Goal: Task Accomplishment & Management: Manage account settings

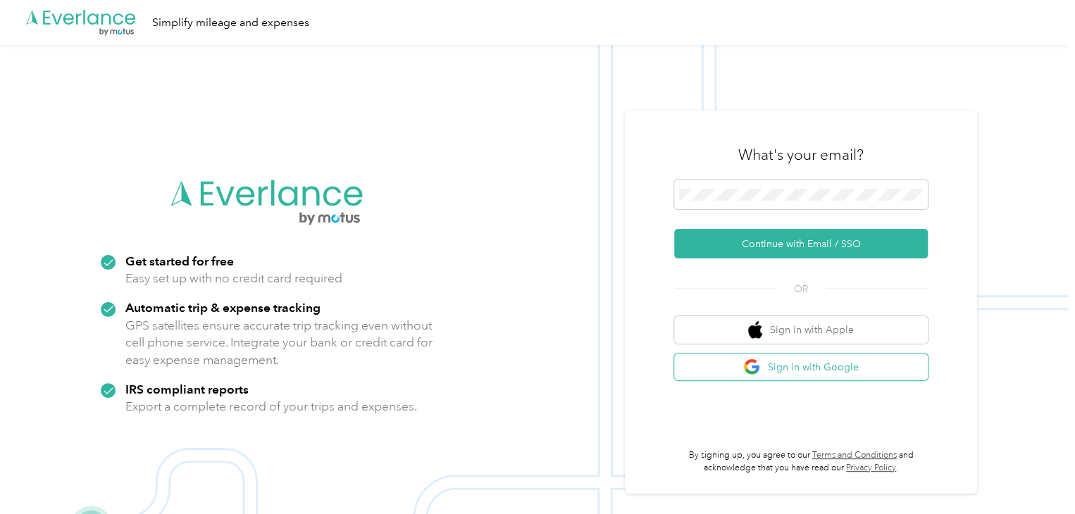
click at [716, 372] on button "Sign in with Google" at bounding box center [801, 367] width 254 height 27
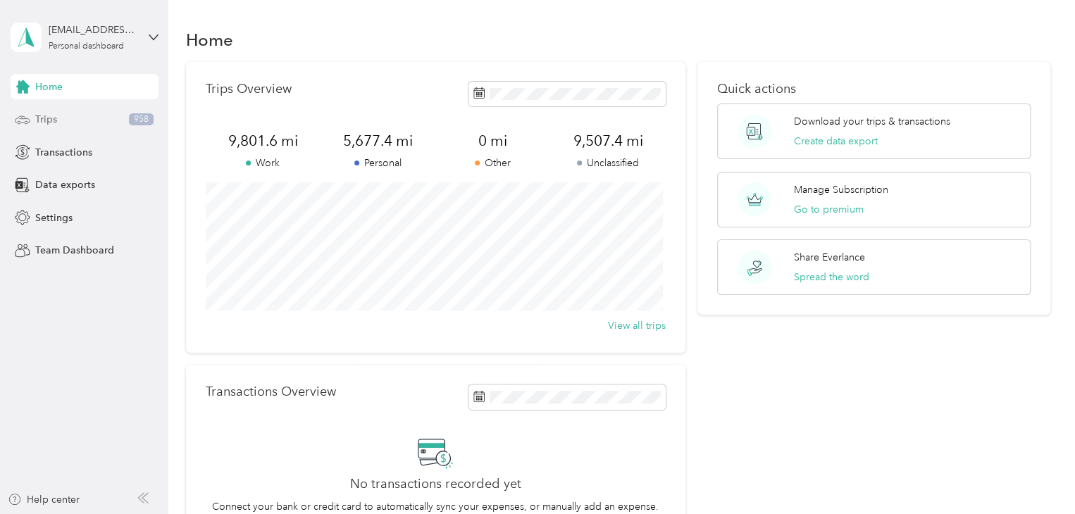
click at [76, 113] on div "Trips 958" at bounding box center [85, 119] width 148 height 25
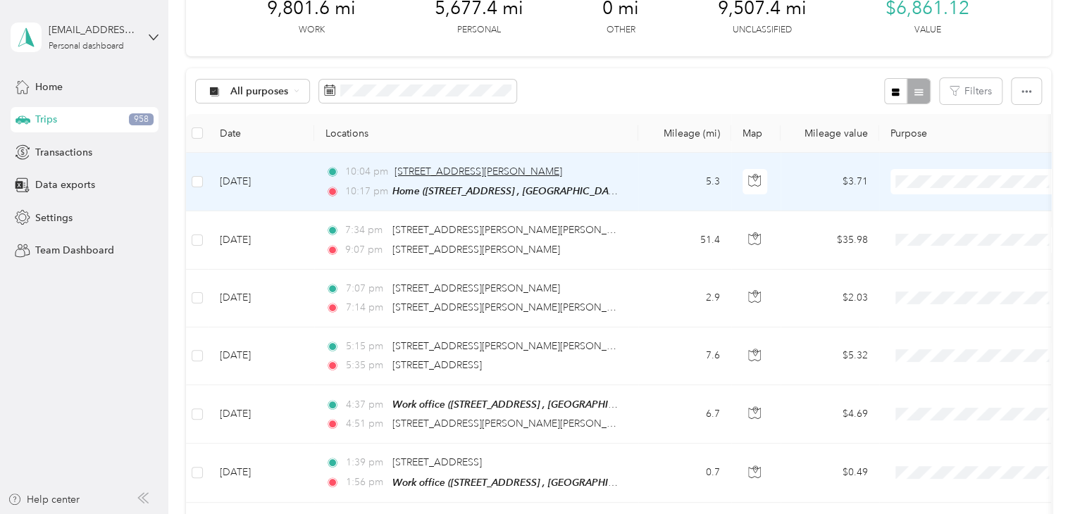
scroll to position [86, 0]
click at [189, 175] on td at bounding box center [197, 180] width 23 height 58
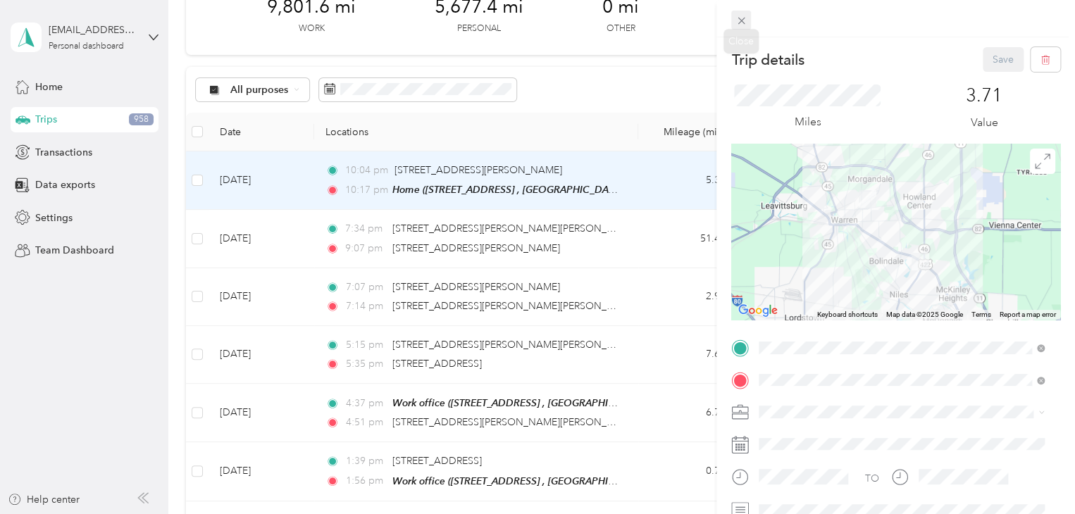
click at [742, 20] on icon at bounding box center [741, 21] width 12 height 12
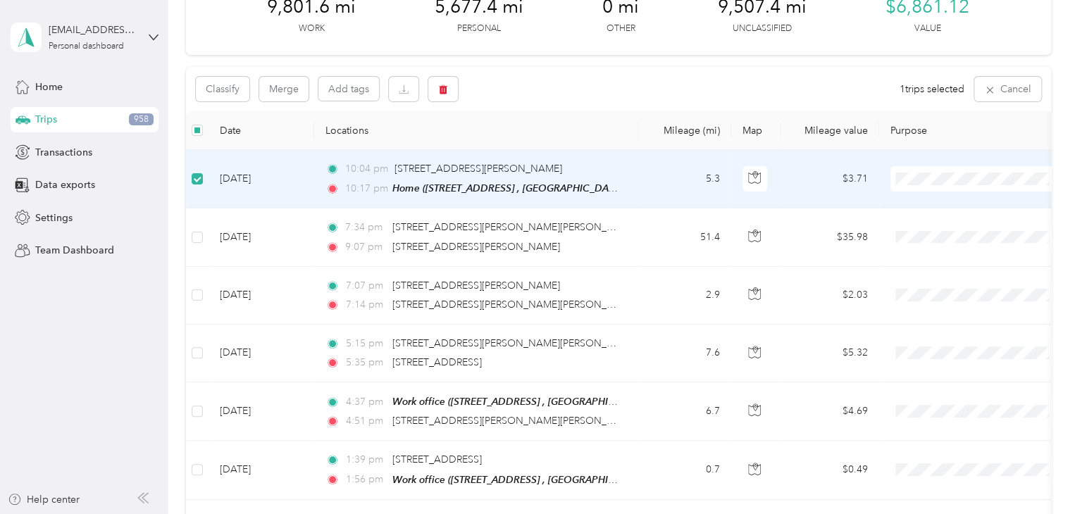
scroll to position [27, 0]
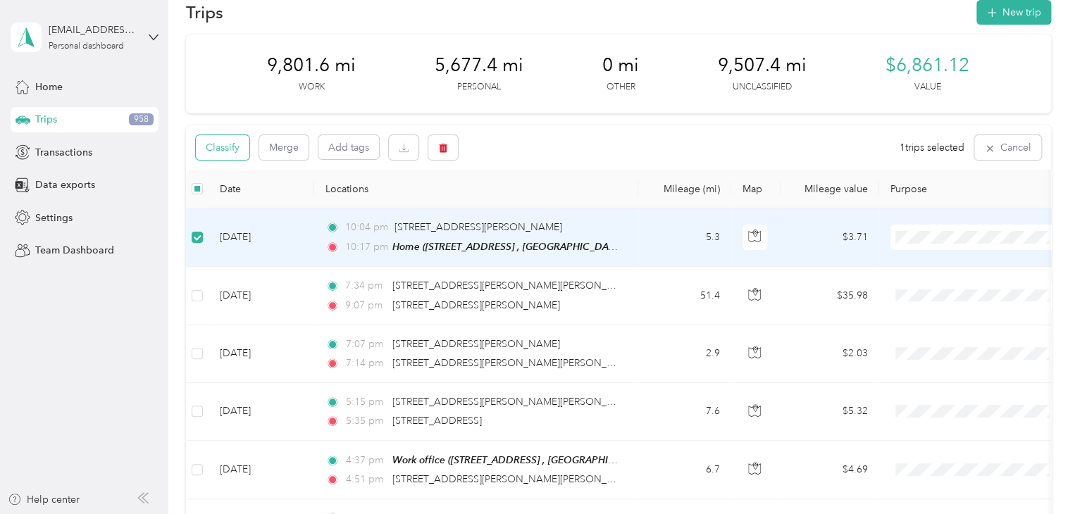
click at [223, 139] on button "Classify" at bounding box center [223, 147] width 54 height 25
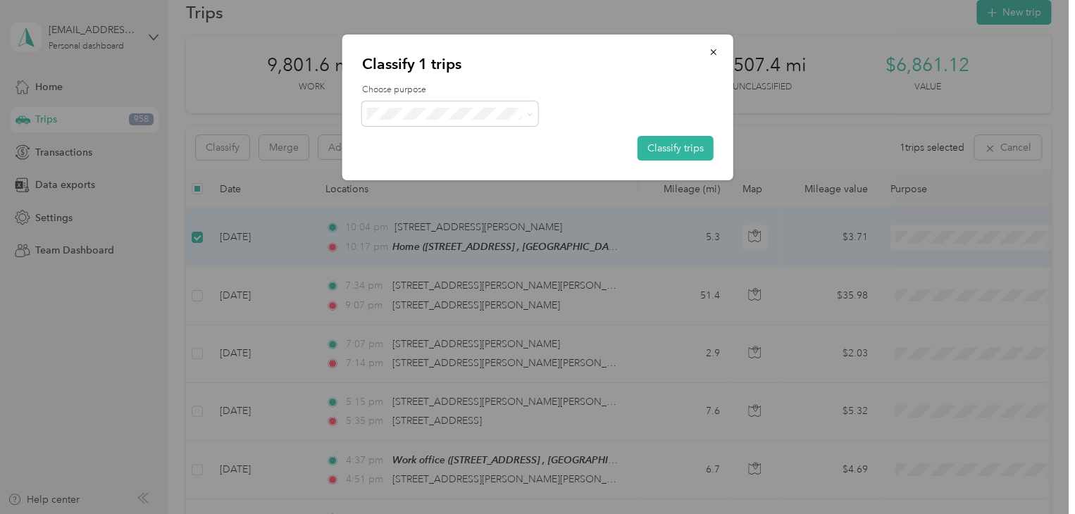
click at [438, 160] on span "Personal" at bounding box center [461, 164] width 131 height 15
click at [699, 146] on button "Classify trips" at bounding box center [675, 148] width 76 height 25
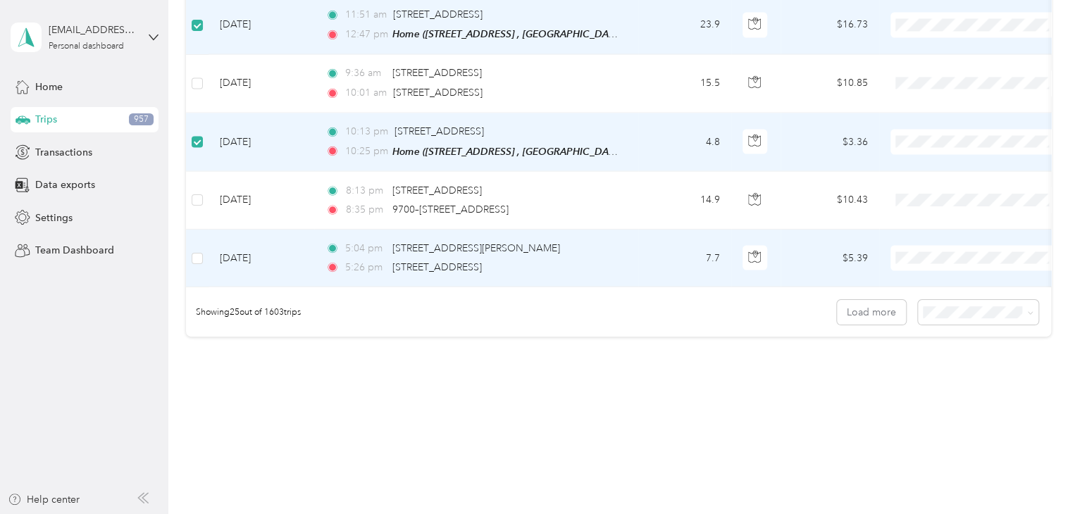
scroll to position [1403, 0]
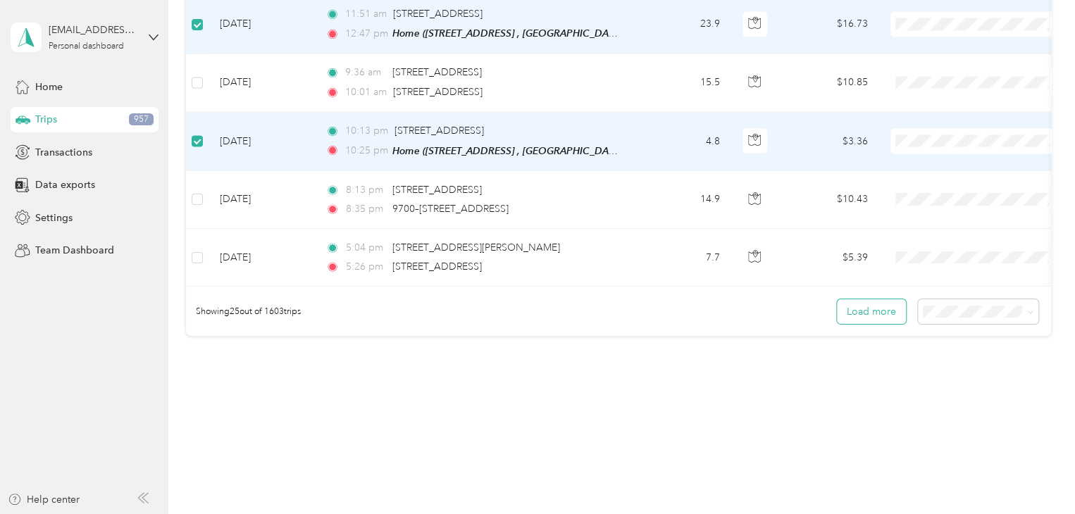
click at [868, 317] on button "Load more" at bounding box center [871, 311] width 69 height 25
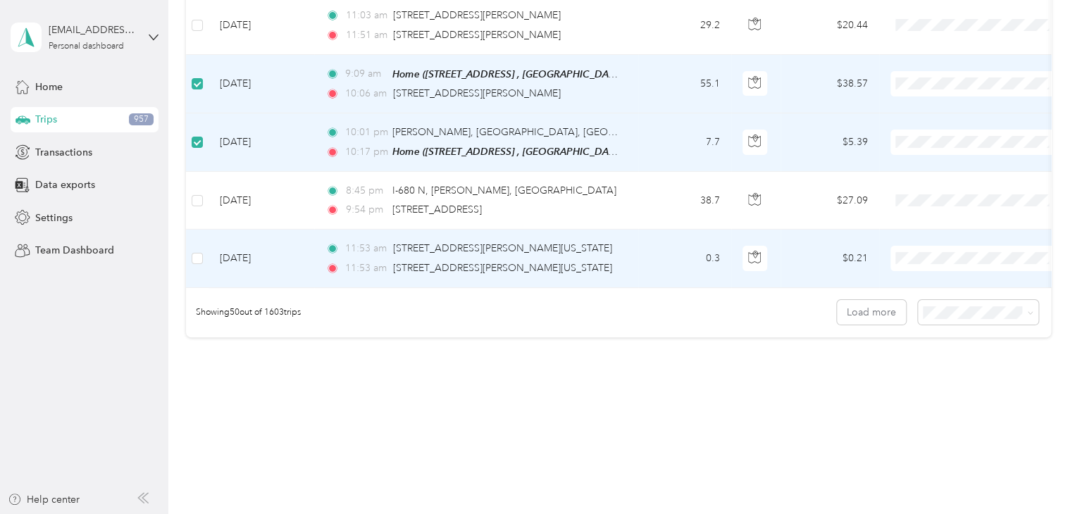
scroll to position [2866, 0]
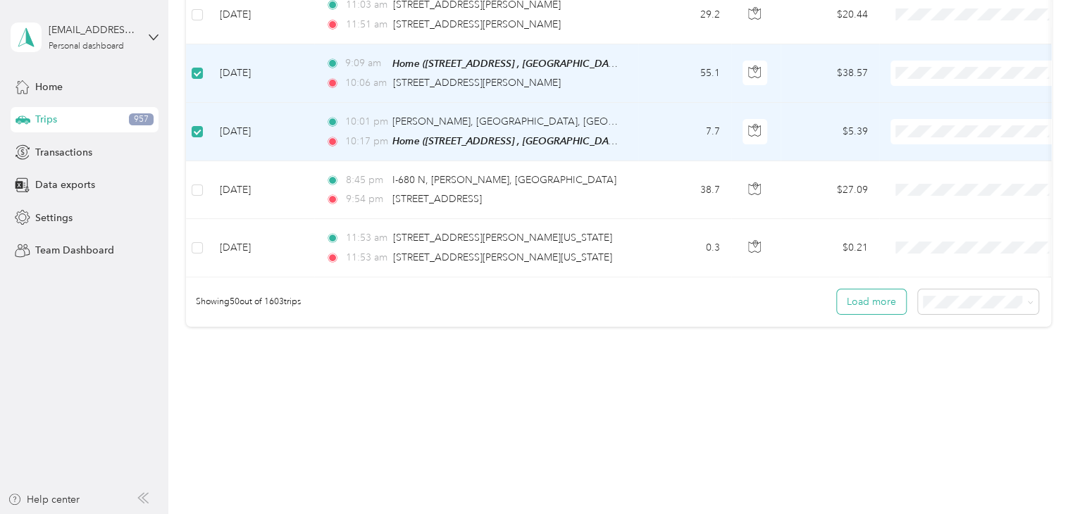
click at [875, 292] on button "Load more" at bounding box center [871, 301] width 69 height 25
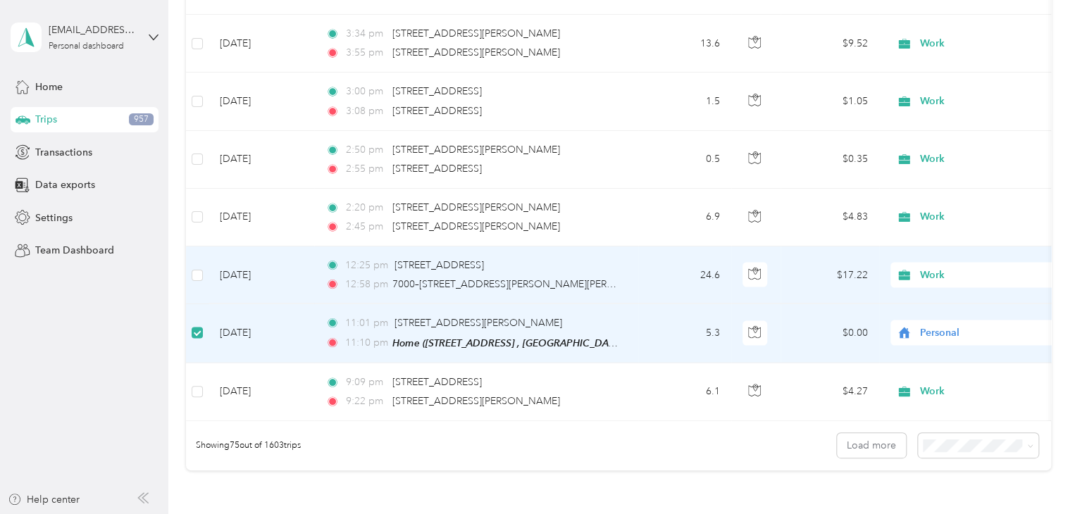
scroll to position [4310, 0]
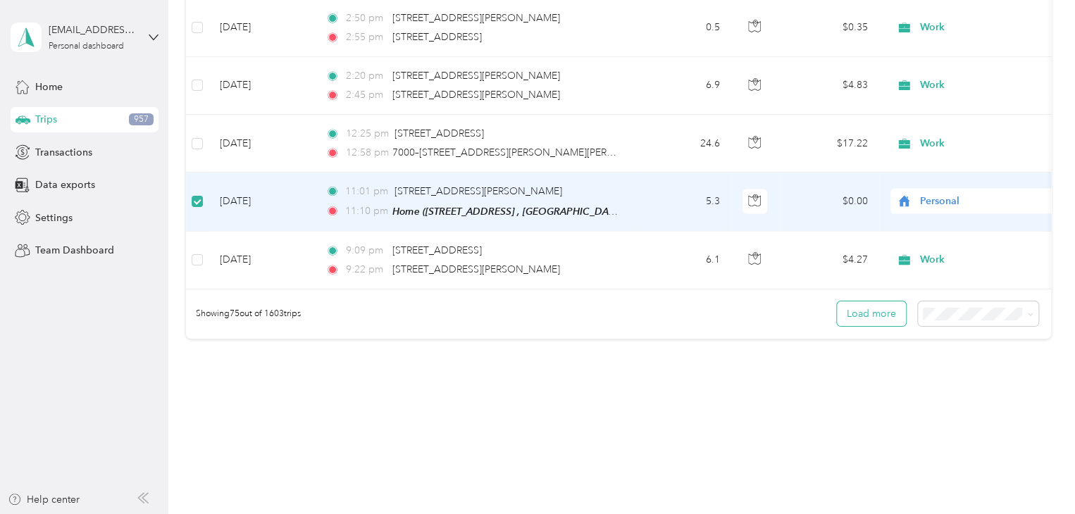
click at [882, 301] on button "Load more" at bounding box center [871, 313] width 69 height 25
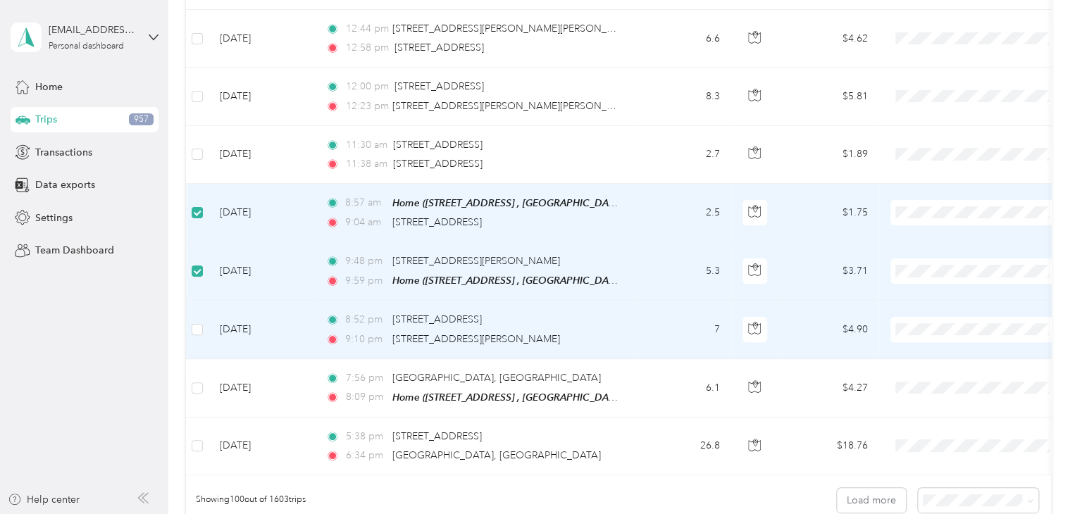
scroll to position [5588, 0]
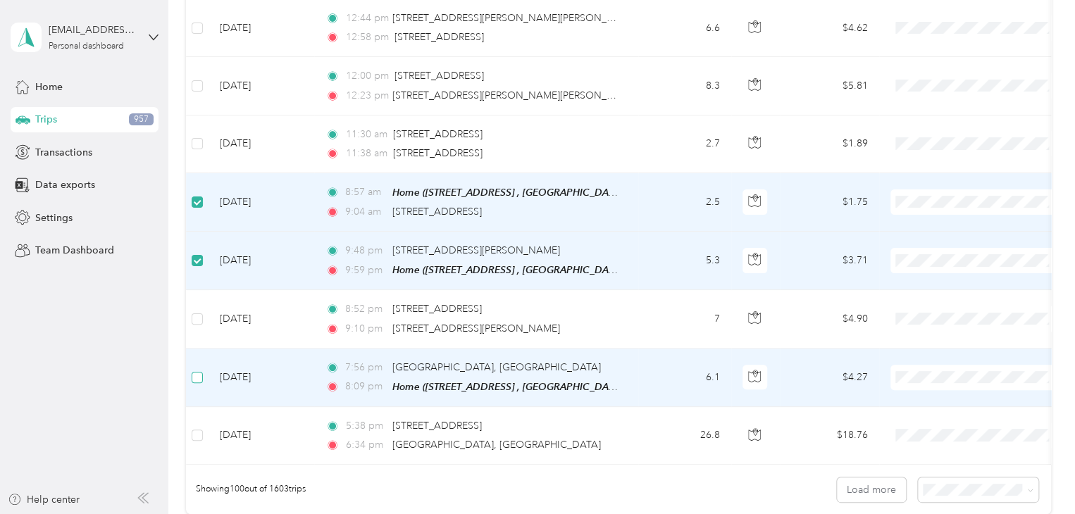
click at [197, 370] on label at bounding box center [197, 377] width 11 height 15
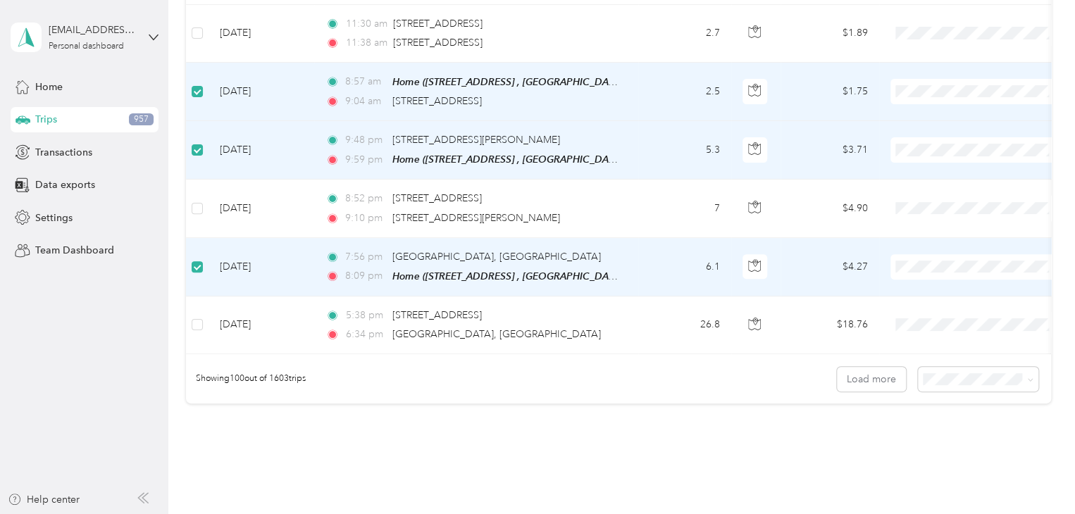
scroll to position [5701, 0]
click at [873, 365] on button "Load more" at bounding box center [871, 377] width 69 height 25
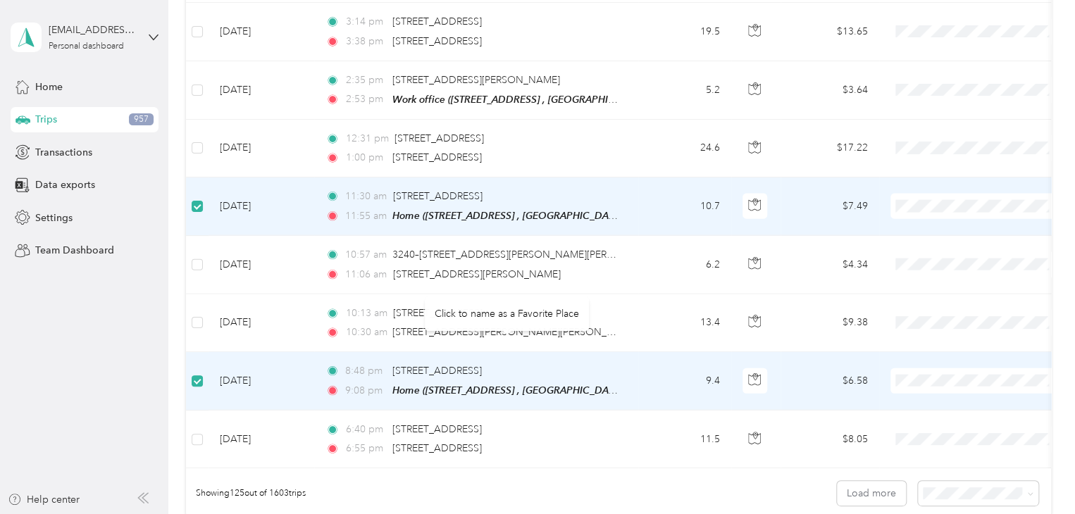
scroll to position [7177, 0]
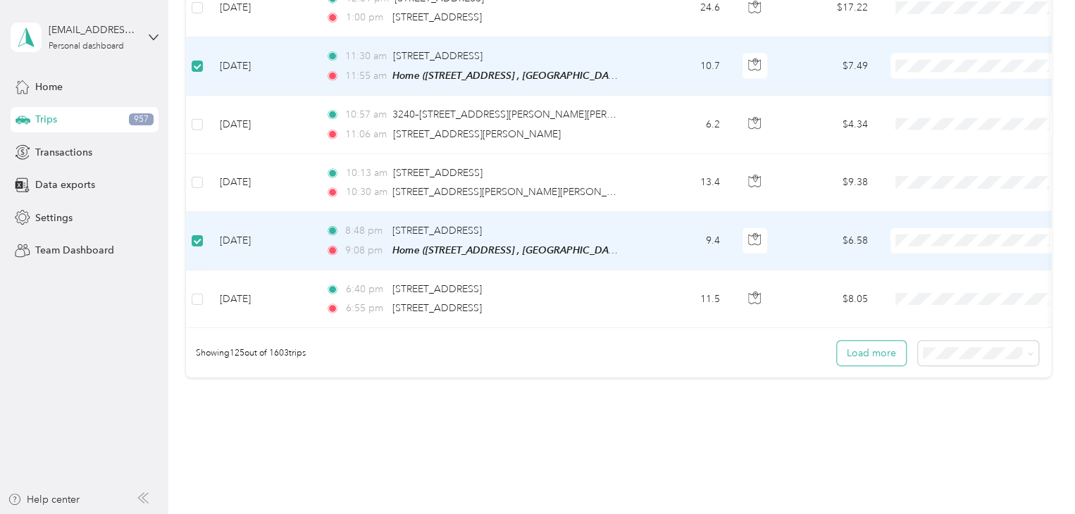
click at [862, 341] on button "Load more" at bounding box center [871, 353] width 69 height 25
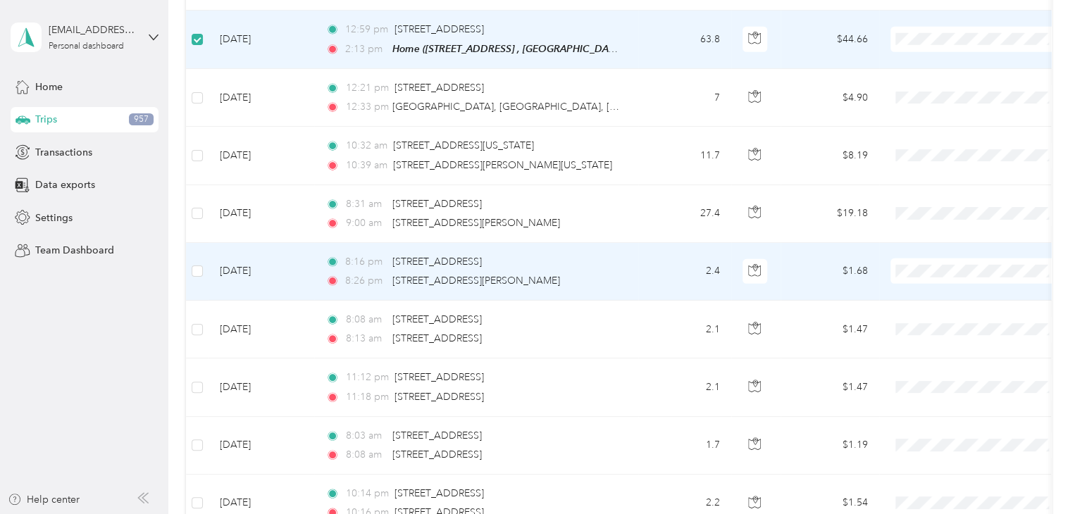
scroll to position [7624, 0]
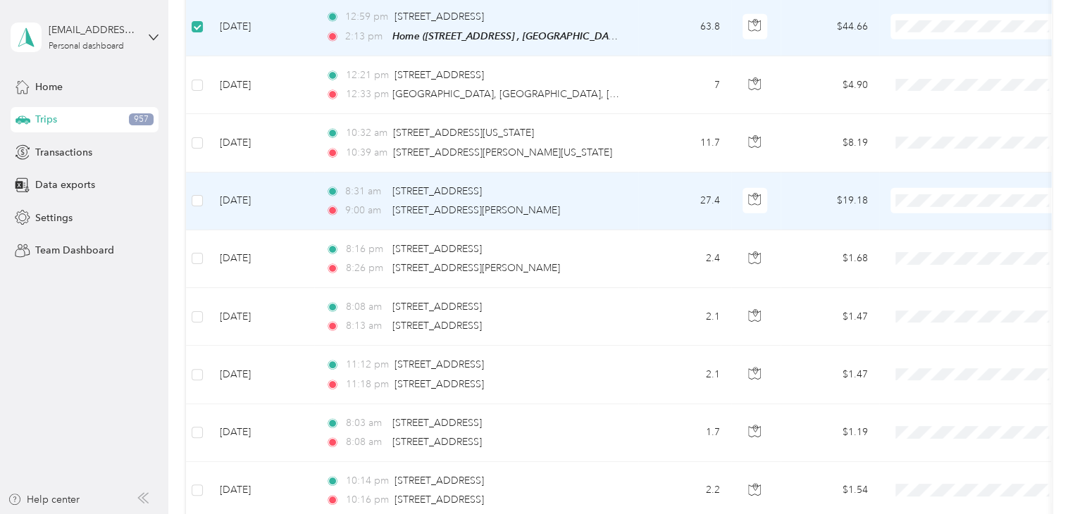
click at [189, 173] on td at bounding box center [197, 202] width 23 height 58
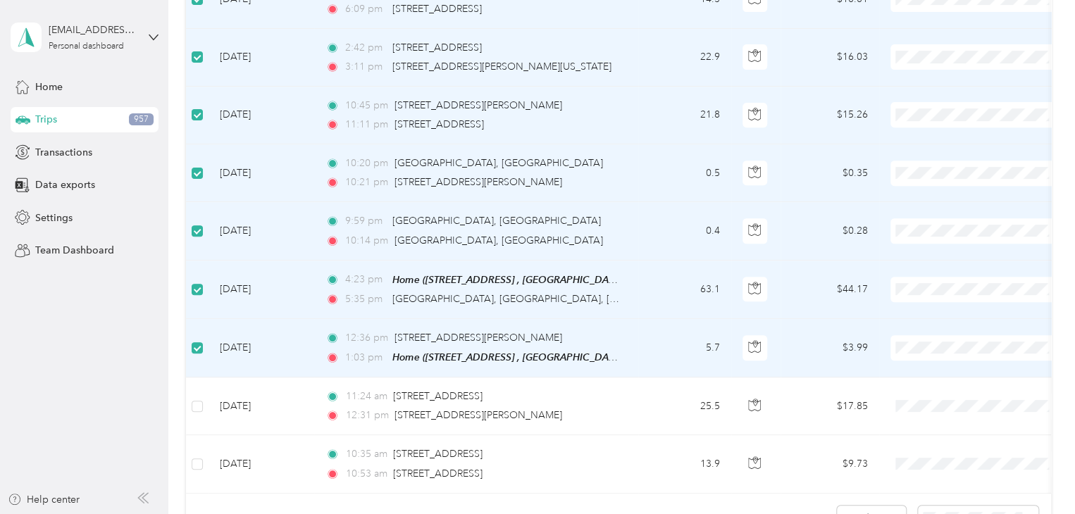
scroll to position [8477, 0]
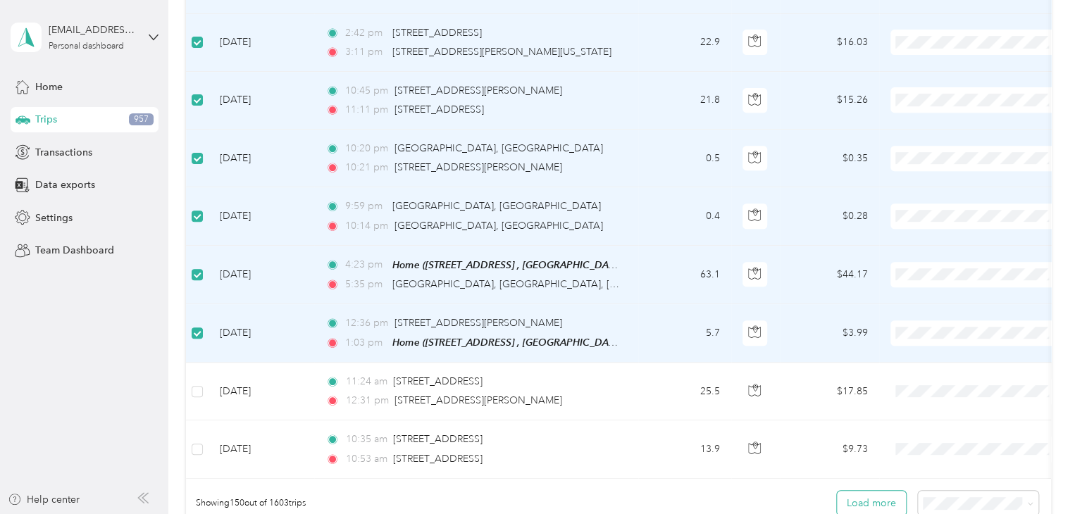
click at [848, 491] on button "Load more" at bounding box center [871, 503] width 69 height 25
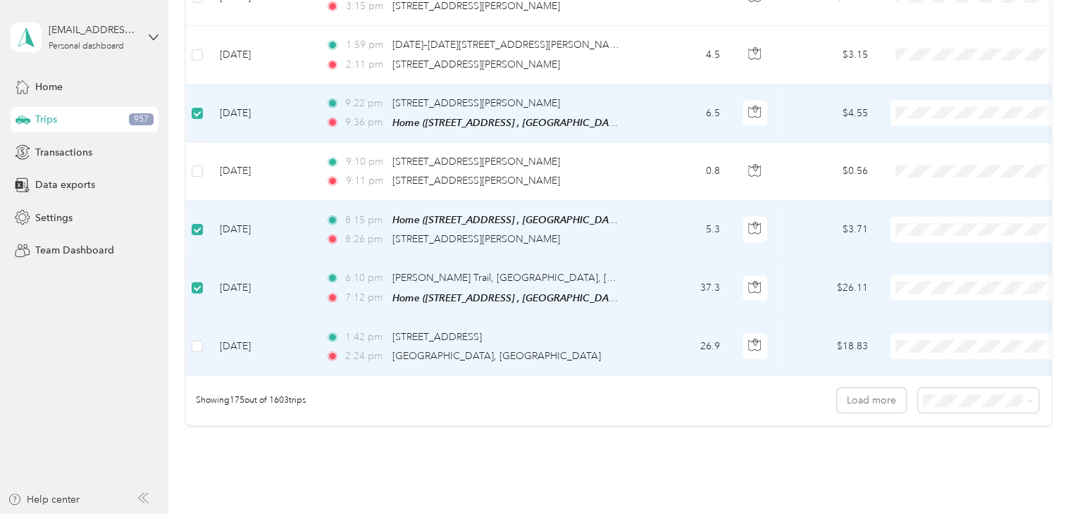
scroll to position [10037, 0]
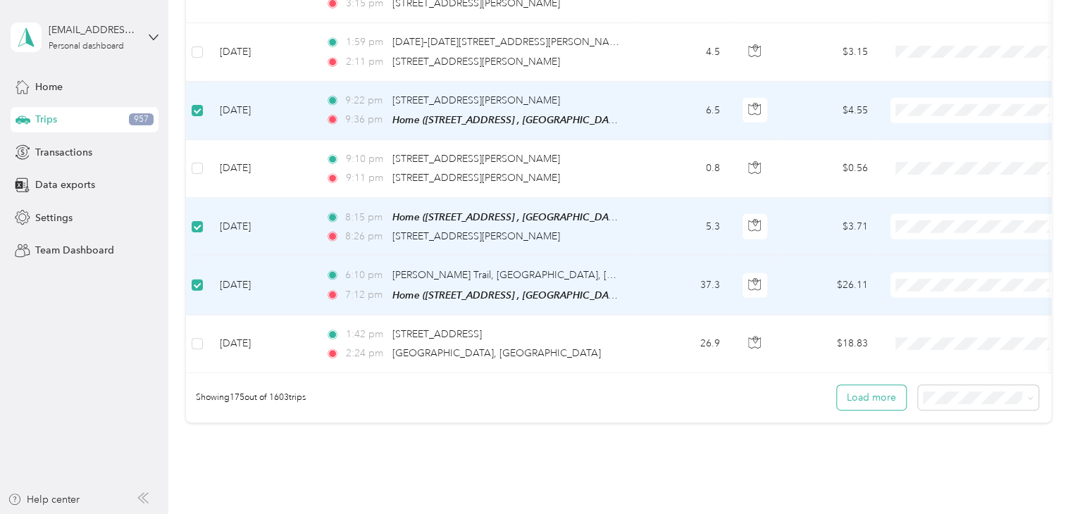
click at [861, 385] on button "Load more" at bounding box center [871, 397] width 69 height 25
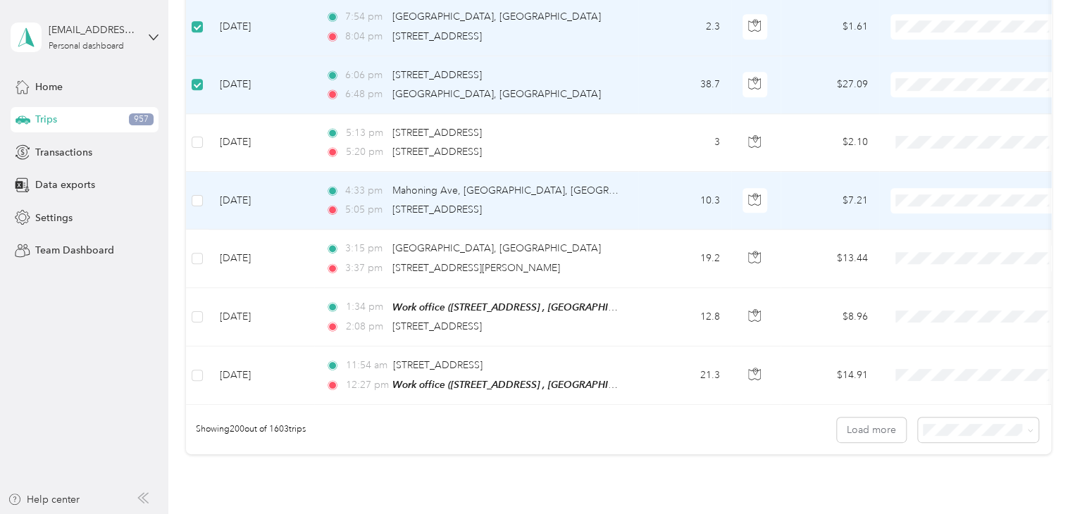
scroll to position [11465, 0]
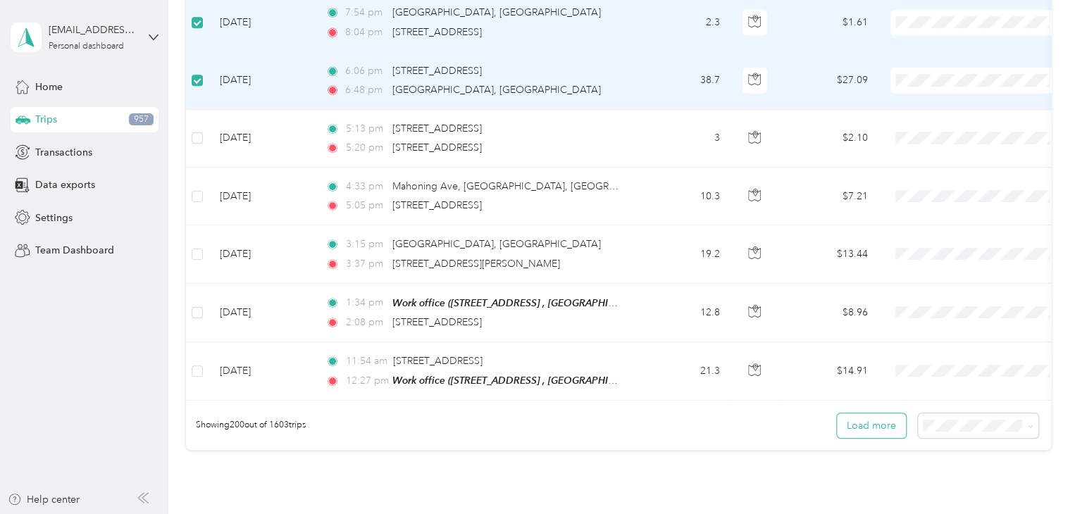
click at [854, 413] on button "Load more" at bounding box center [871, 425] width 69 height 25
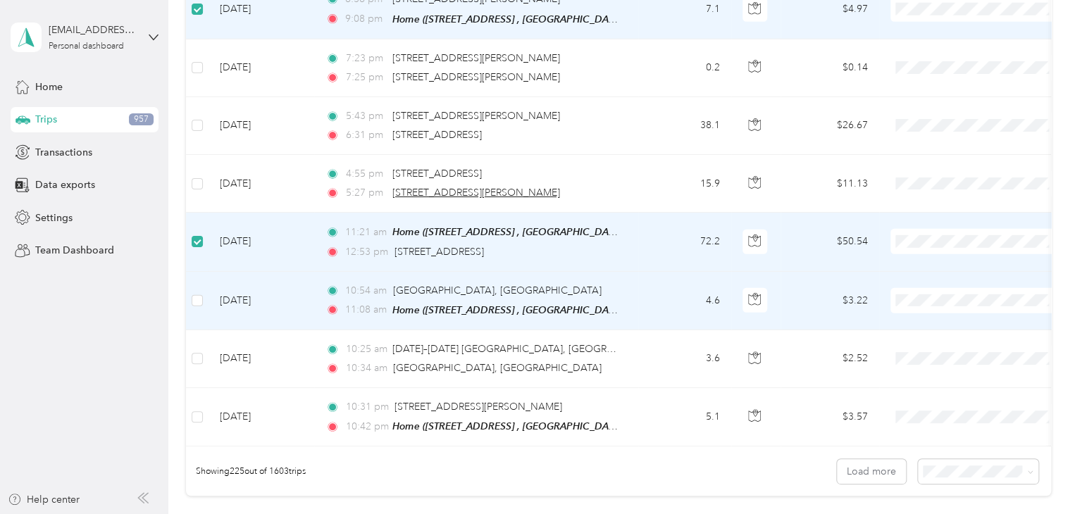
scroll to position [12908, 0]
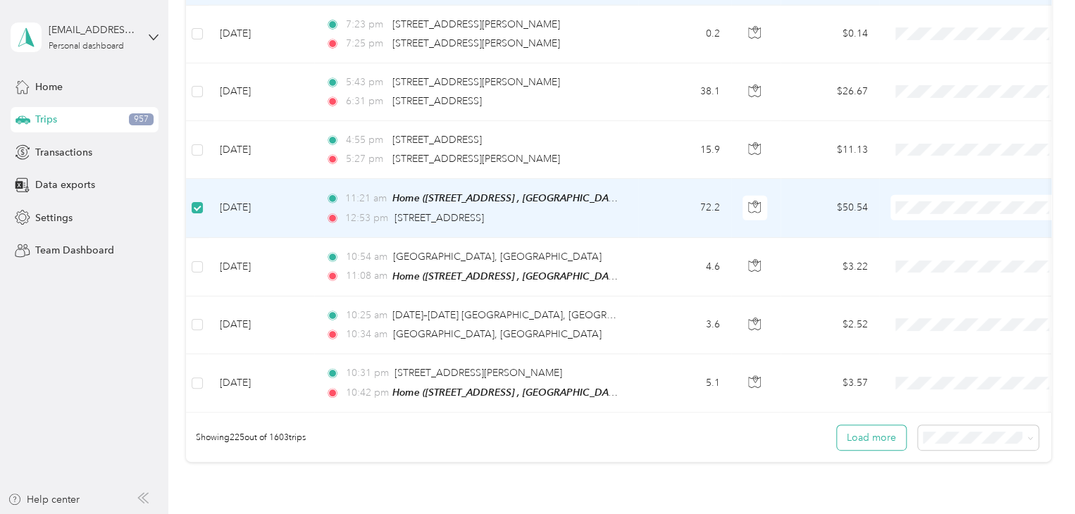
click at [846, 425] on button "Load more" at bounding box center [871, 437] width 69 height 25
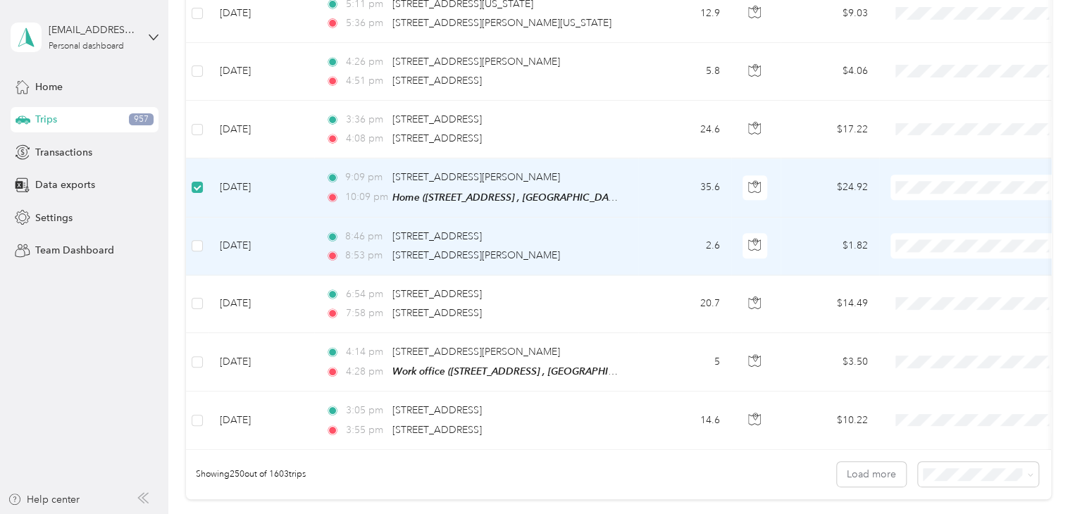
scroll to position [14325, 0]
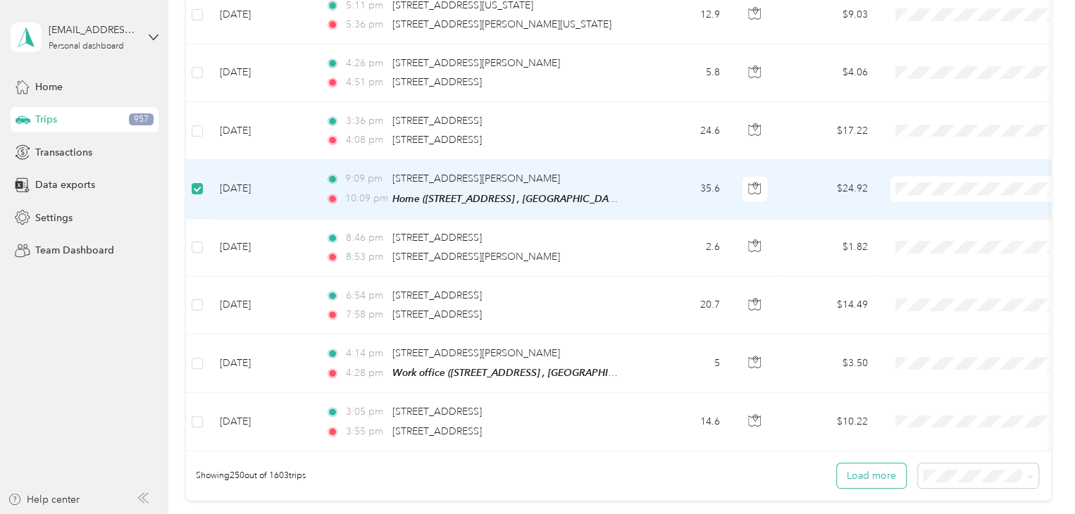
click at [878, 463] on button "Load more" at bounding box center [871, 475] width 69 height 25
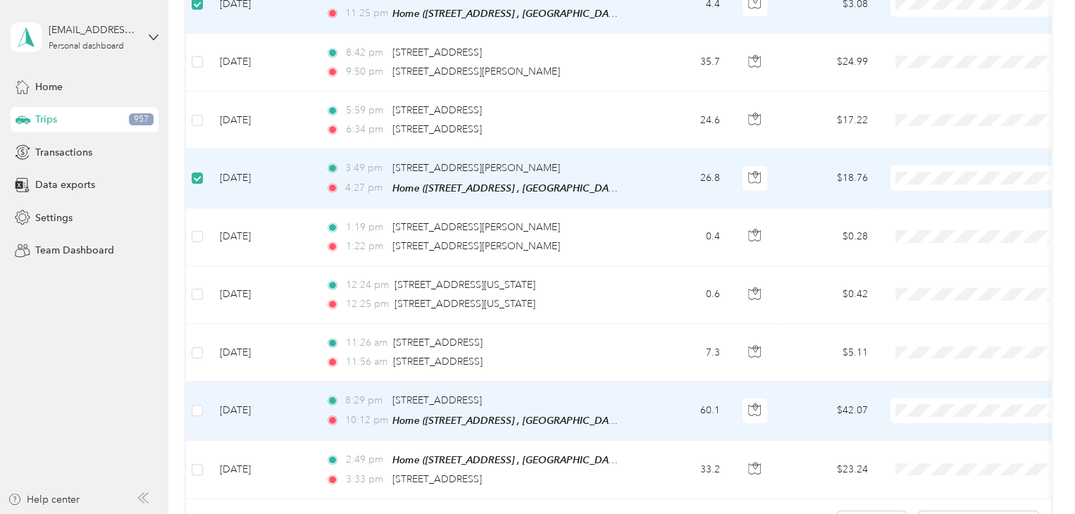
scroll to position [15778, 0]
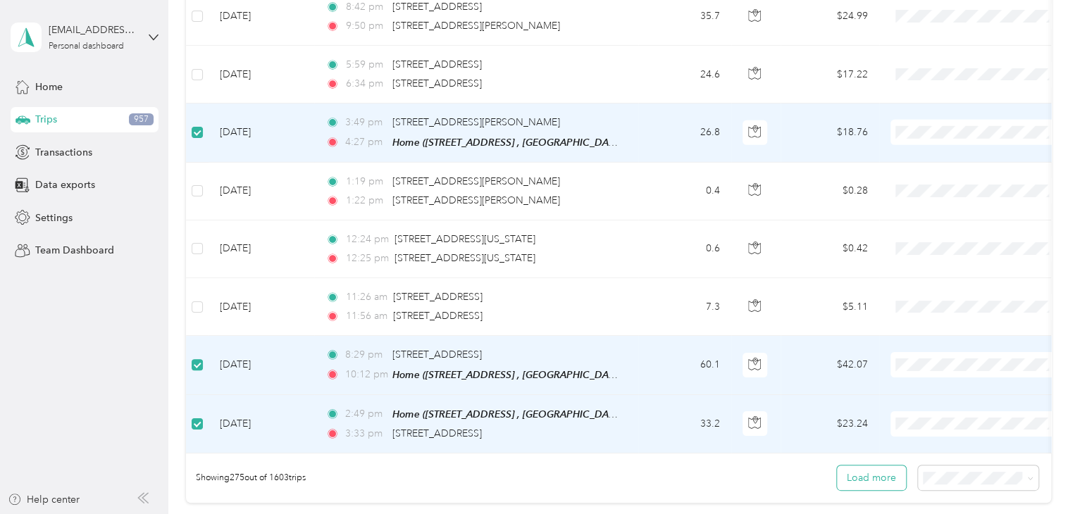
click at [878, 466] on button "Load more" at bounding box center [871, 478] width 69 height 25
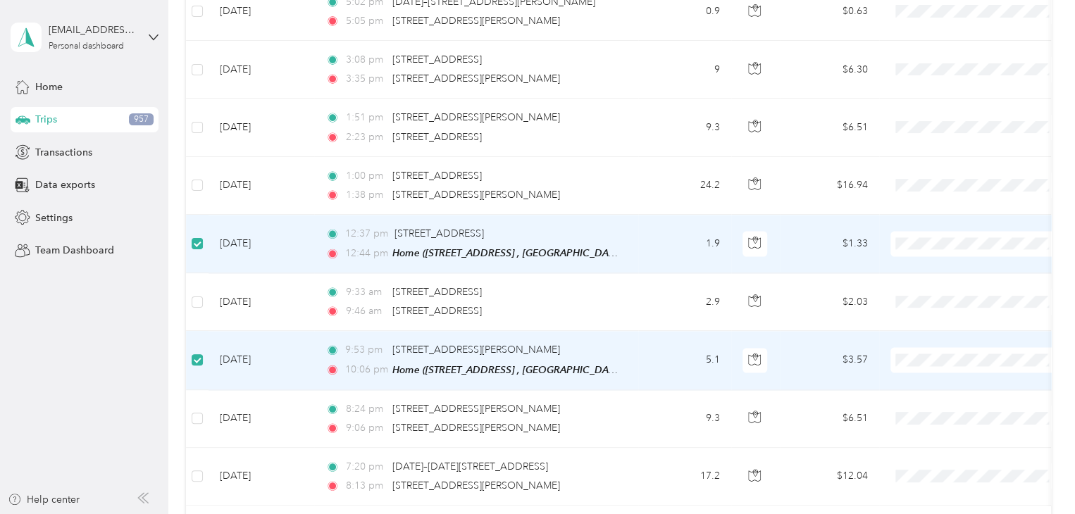
scroll to position [17226, 0]
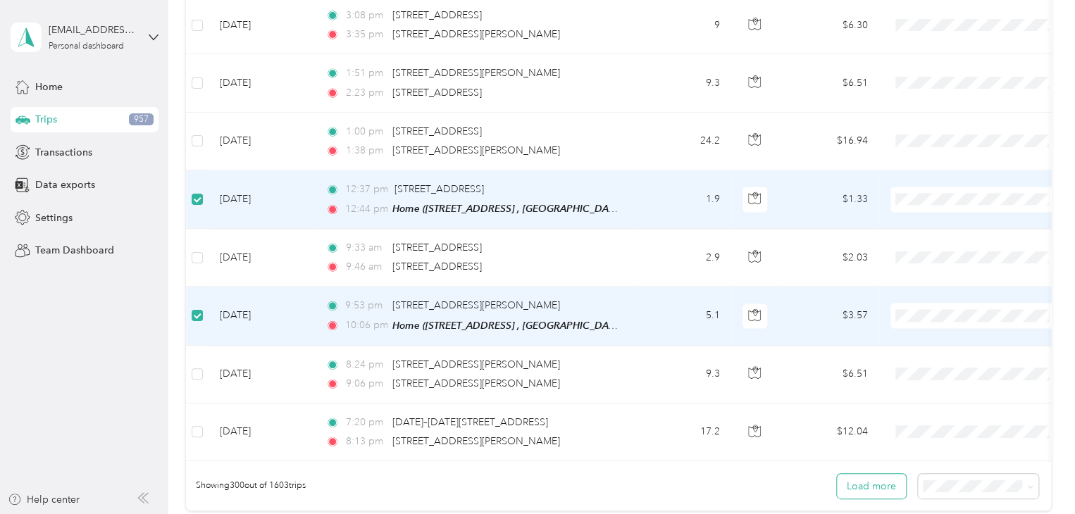
click at [856, 474] on button "Load more" at bounding box center [871, 486] width 69 height 25
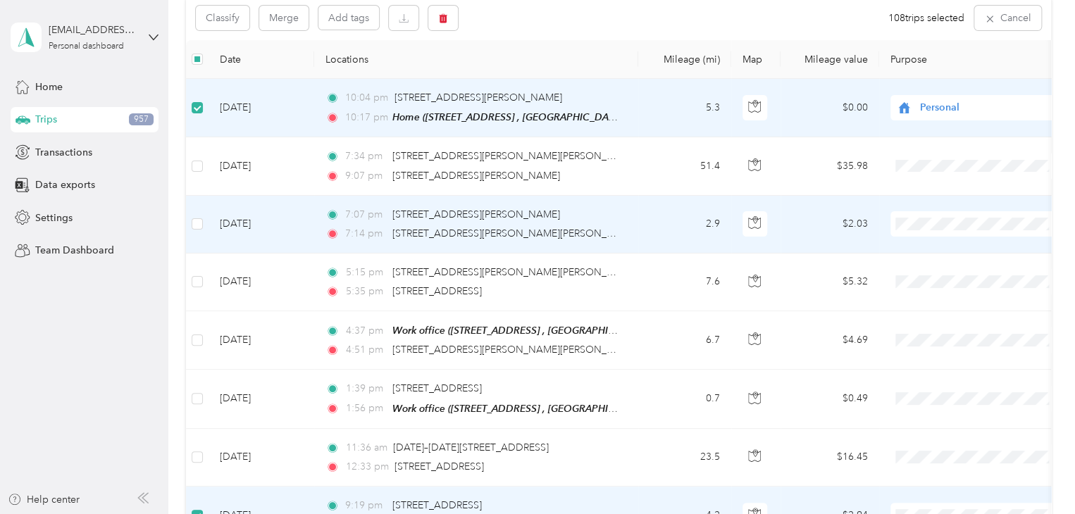
scroll to position [0, 0]
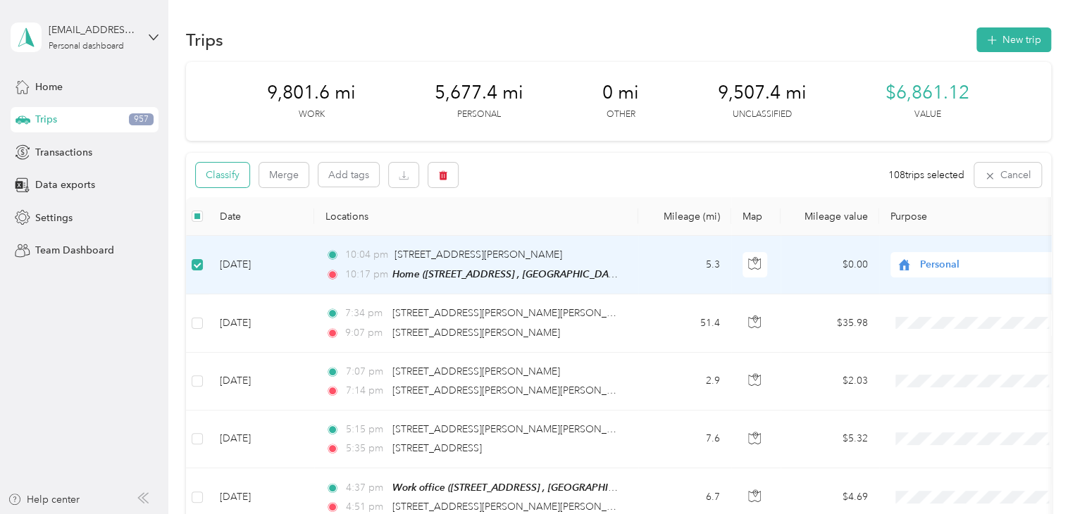
click at [223, 173] on button "Classify" at bounding box center [223, 175] width 54 height 25
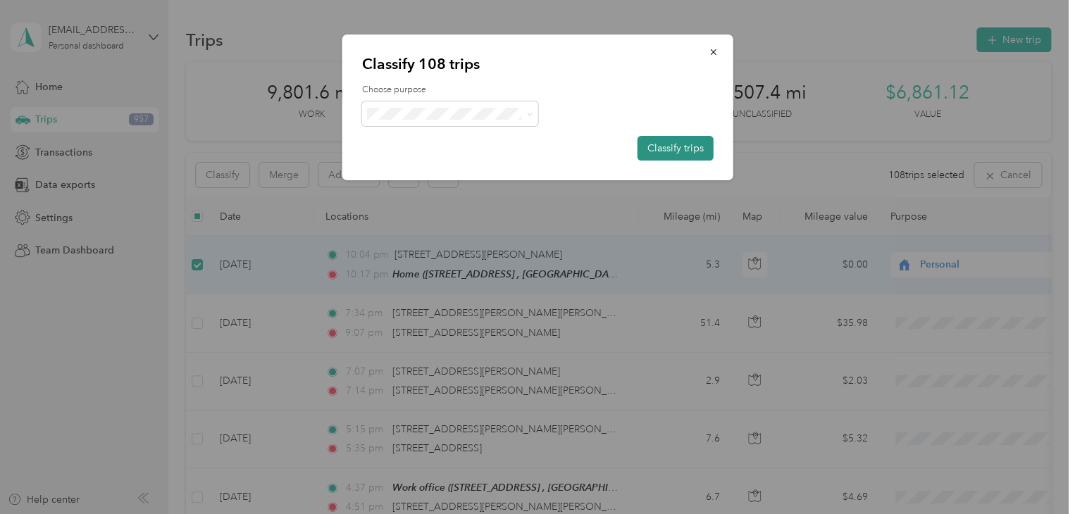
click at [672, 144] on button "Classify trips" at bounding box center [675, 148] width 76 height 25
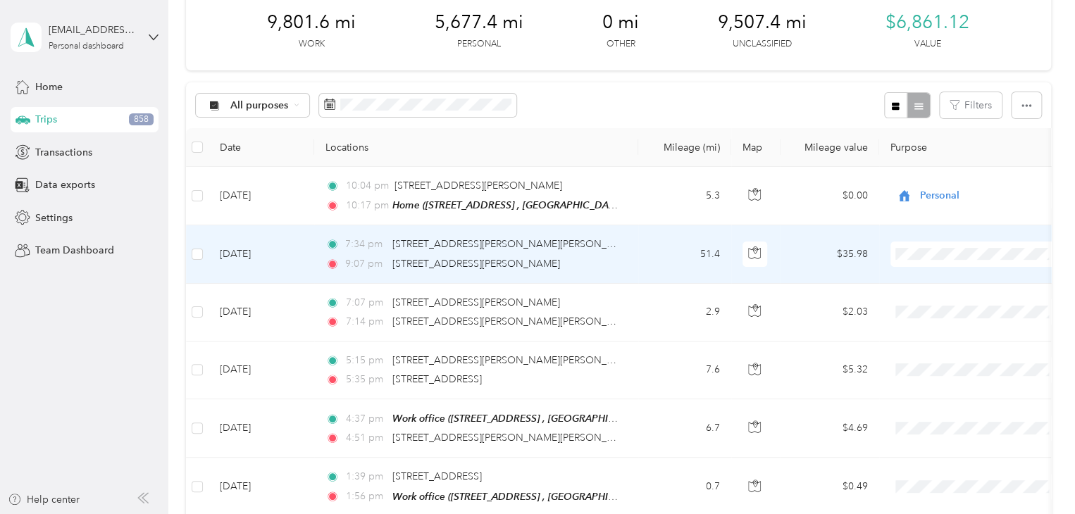
scroll to position [72, 0]
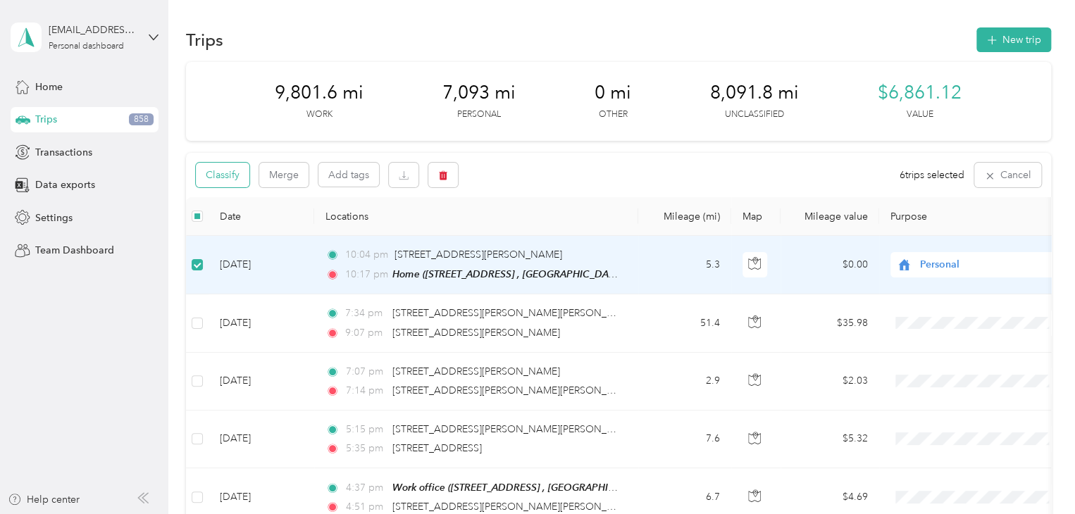
click at [225, 175] on button "Classify" at bounding box center [223, 175] width 54 height 25
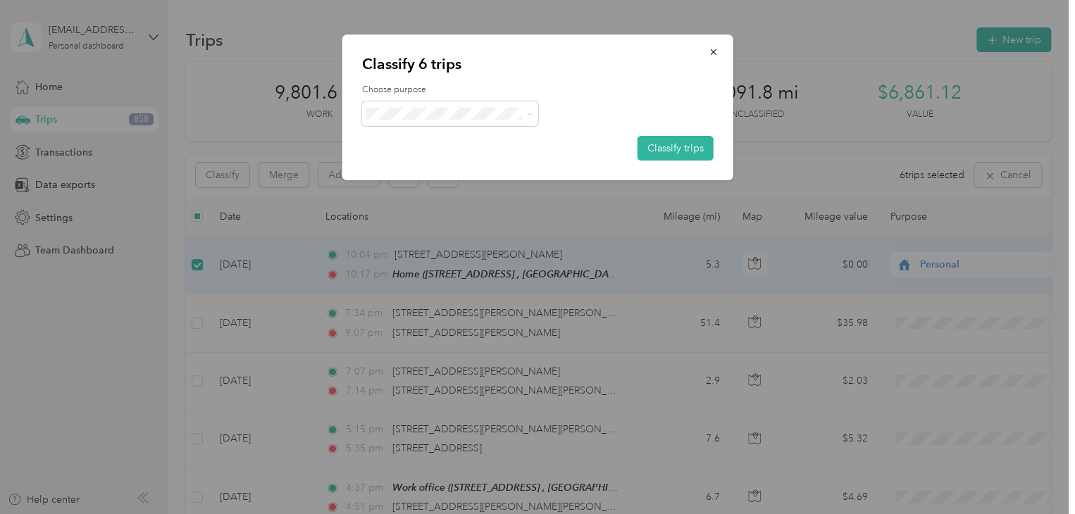
click at [458, 164] on span "Personal" at bounding box center [461, 164] width 131 height 15
click at [693, 150] on button "Classify trips" at bounding box center [675, 148] width 76 height 25
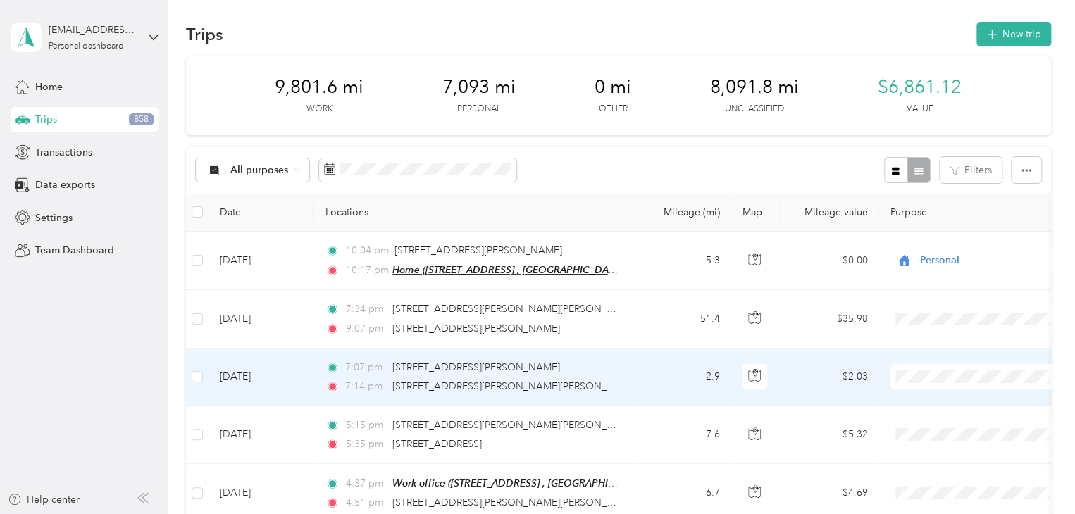
scroll to position [8, 0]
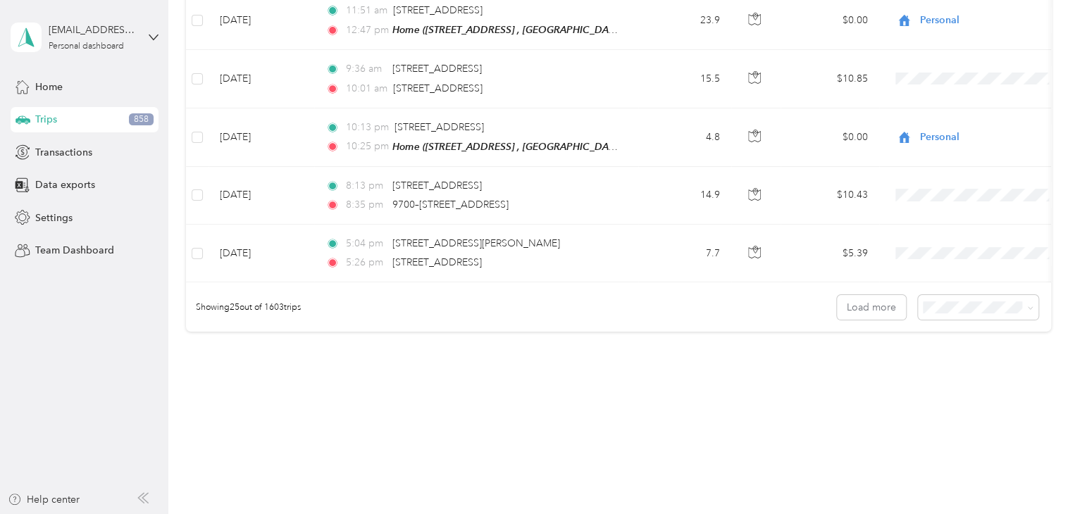
scroll to position [1423, 0]
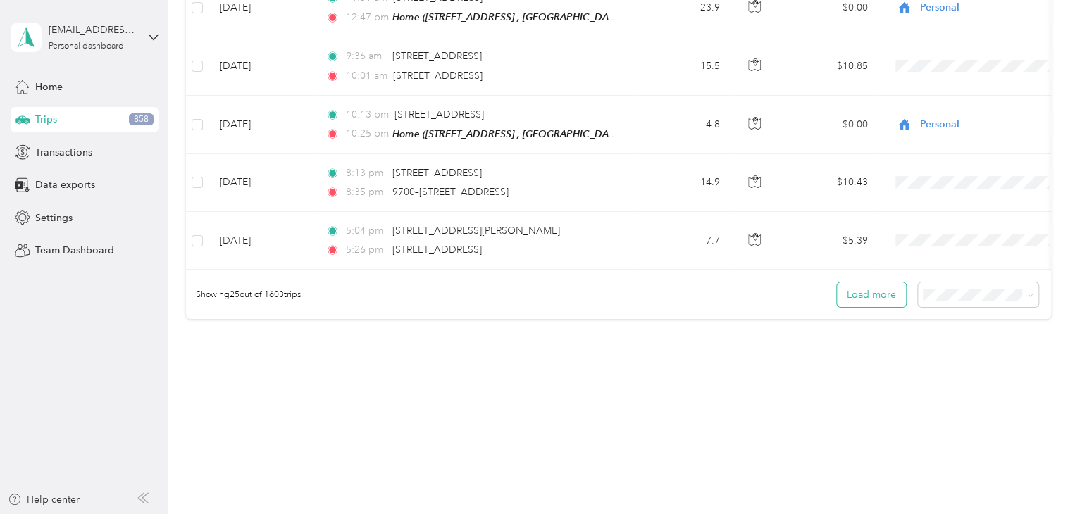
click at [873, 296] on button "Load more" at bounding box center [871, 294] width 69 height 25
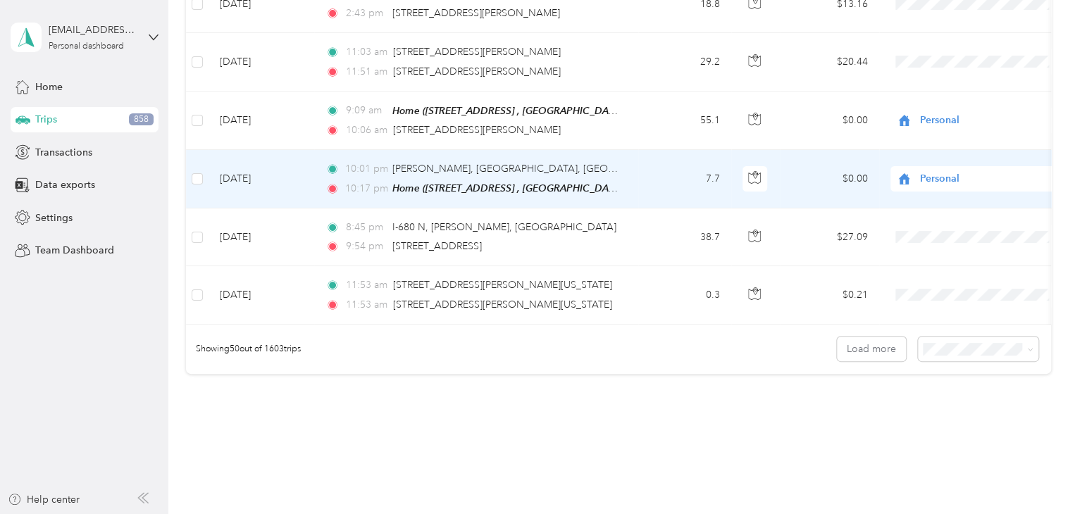
scroll to position [2824, 0]
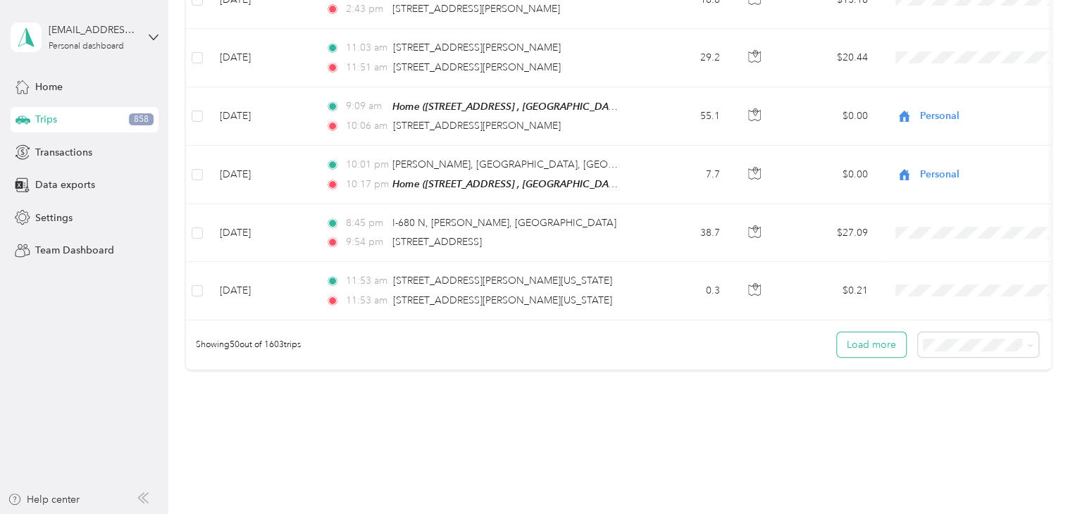
click at [853, 336] on button "Load more" at bounding box center [871, 344] width 69 height 25
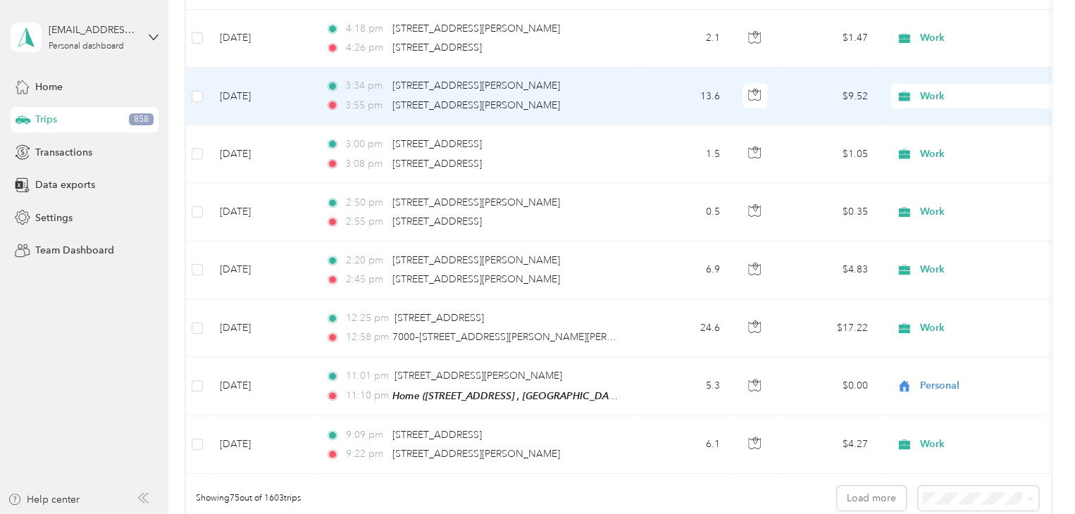
scroll to position [4311, 0]
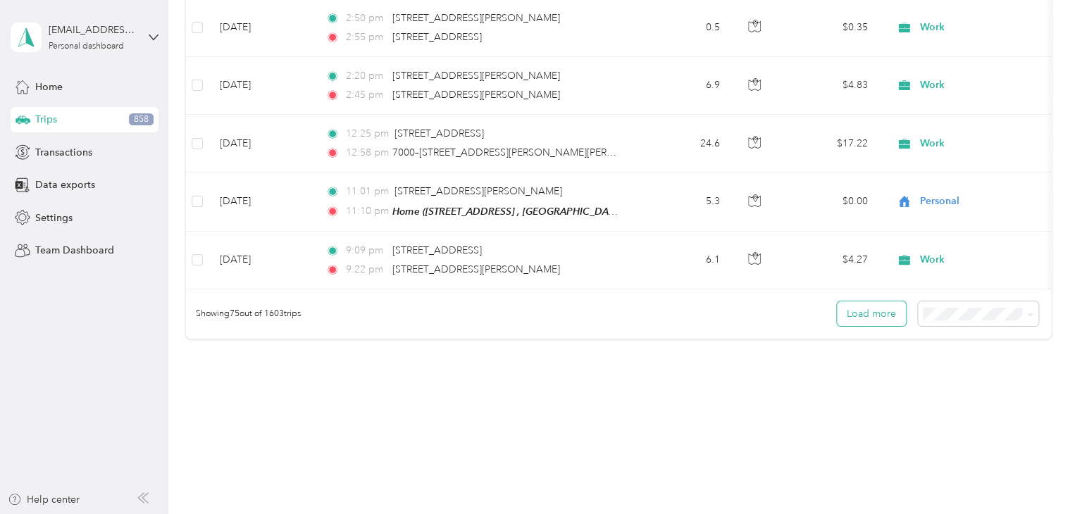
click at [873, 301] on button "Load more" at bounding box center [871, 313] width 69 height 25
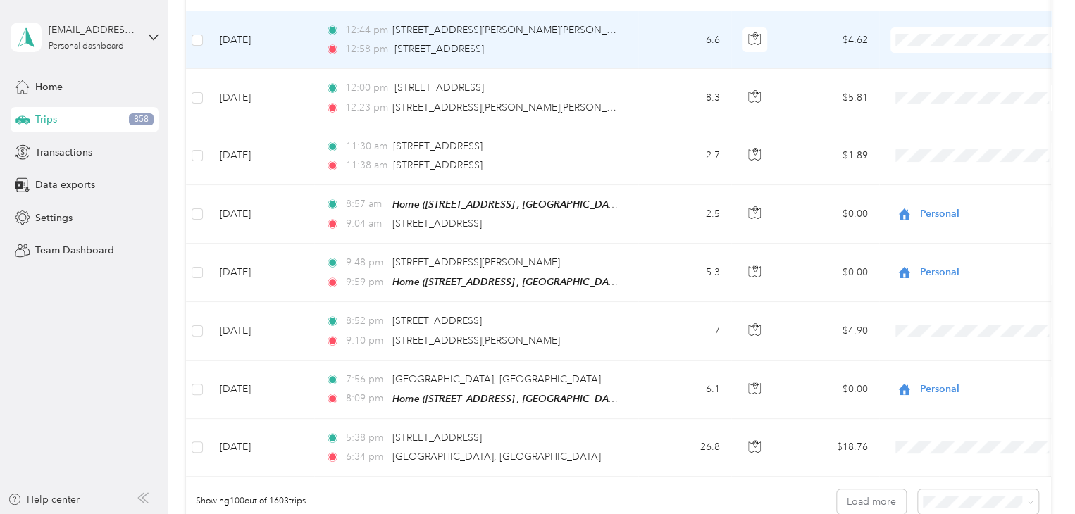
scroll to position [5756, 0]
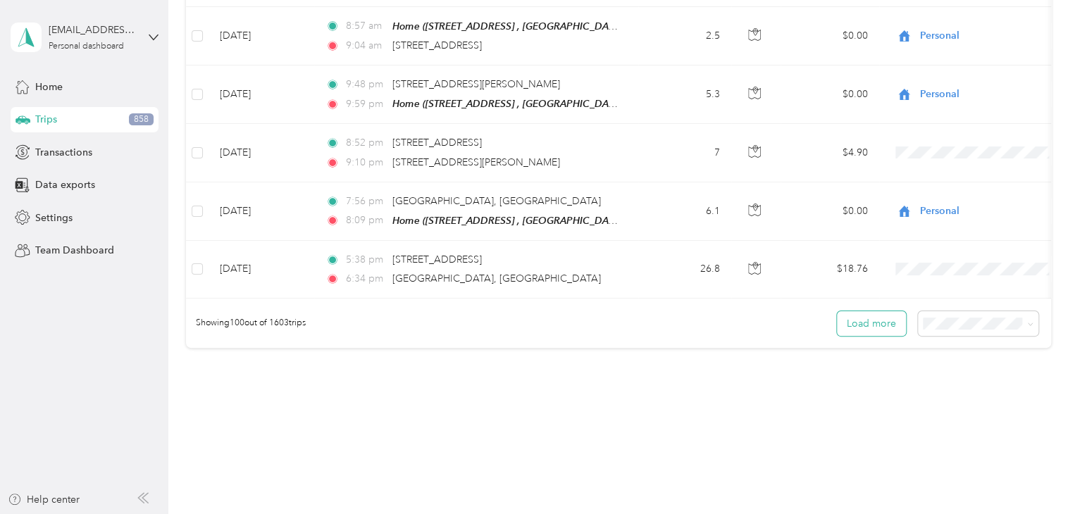
click at [873, 311] on button "Load more" at bounding box center [871, 323] width 69 height 25
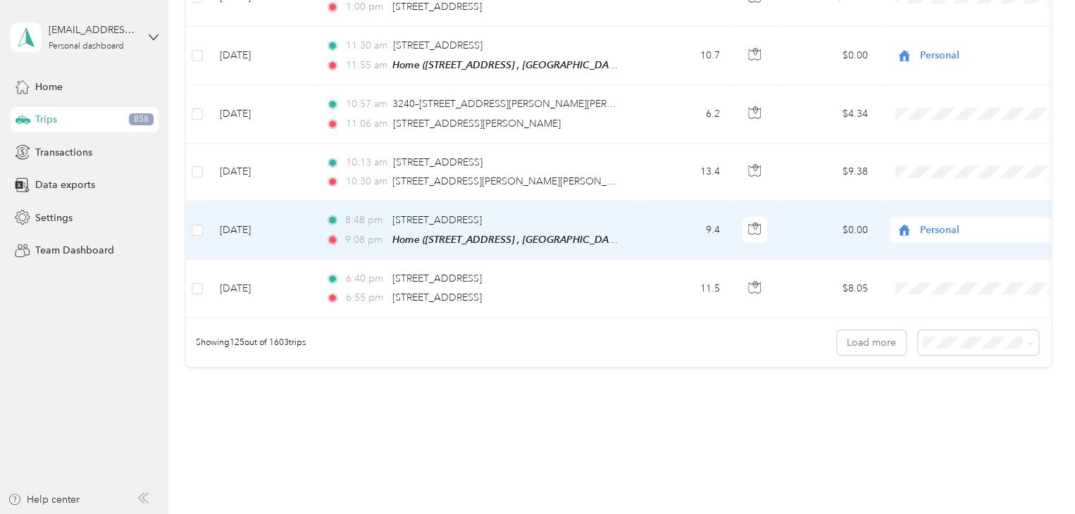
scroll to position [7190, 0]
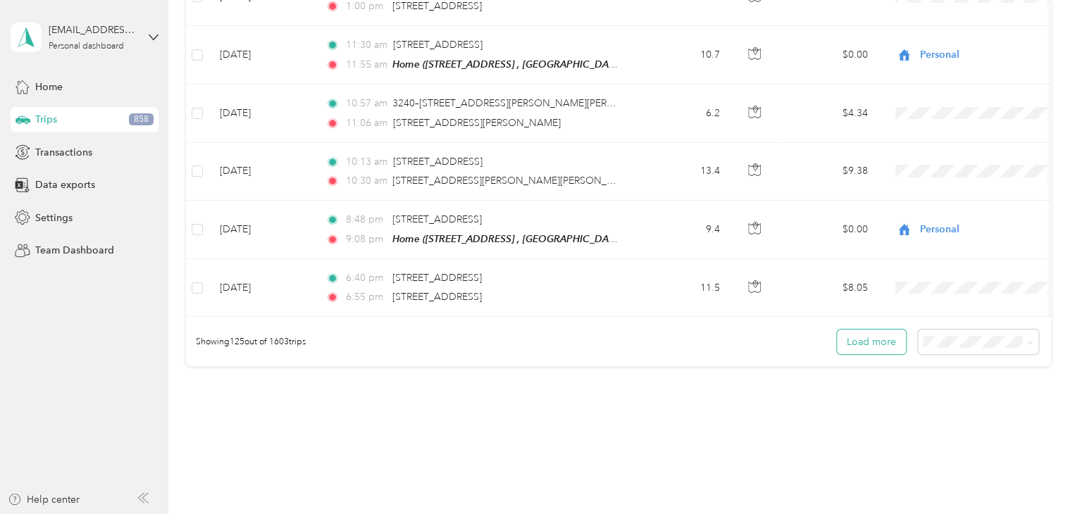
click at [861, 330] on button "Load more" at bounding box center [871, 342] width 69 height 25
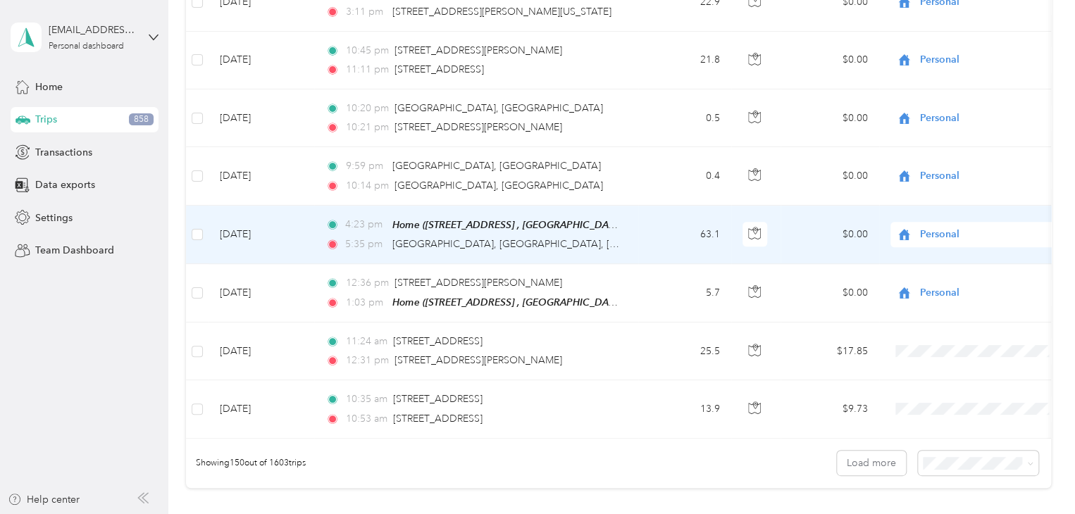
scroll to position [8520, 0]
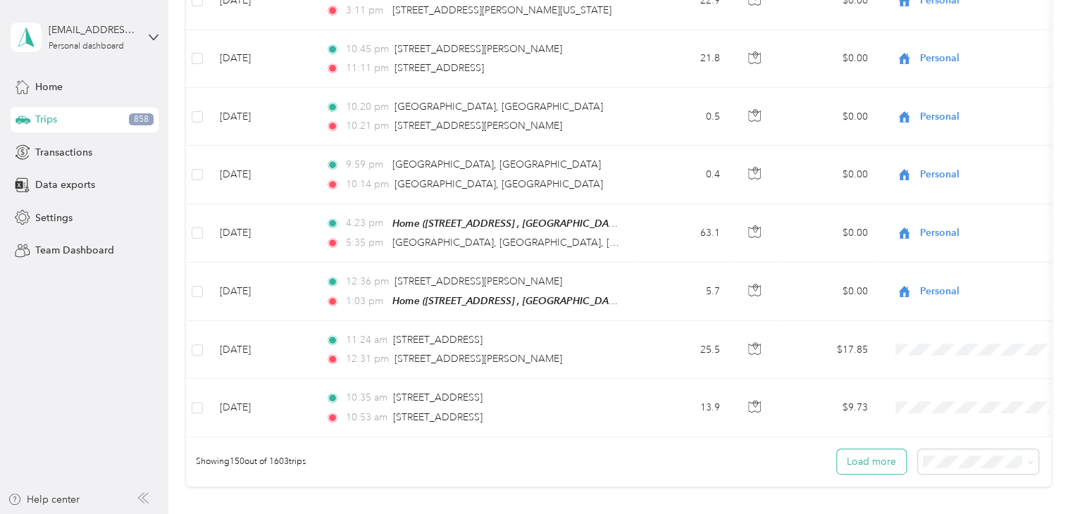
click at [862, 449] on button "Load more" at bounding box center [871, 461] width 69 height 25
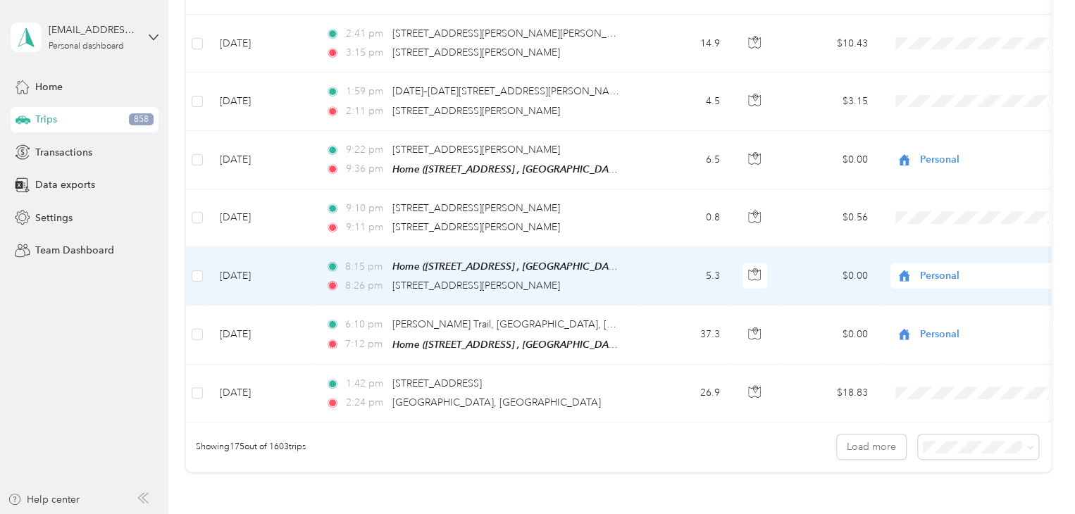
scroll to position [10016, 0]
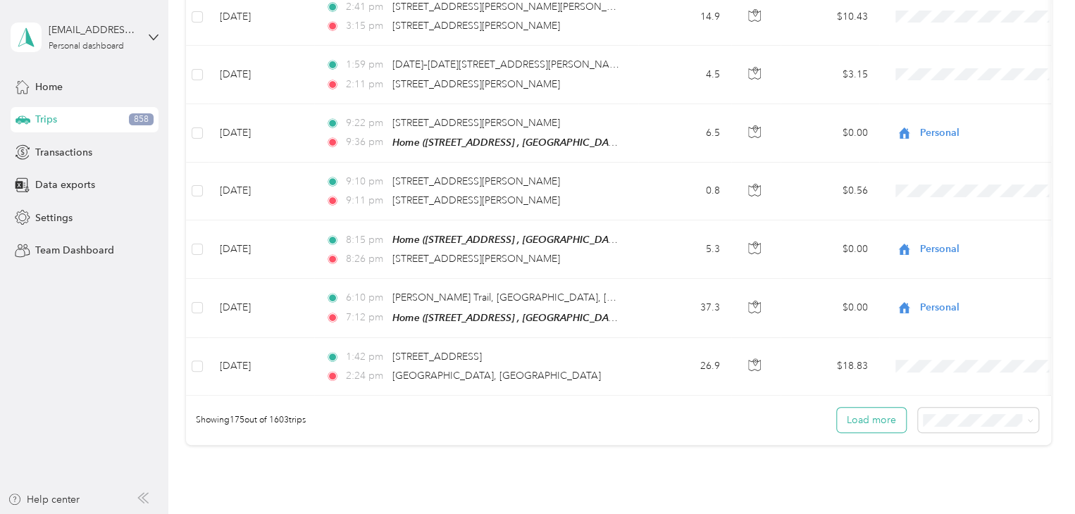
click at [887, 408] on button "Load more" at bounding box center [871, 420] width 69 height 25
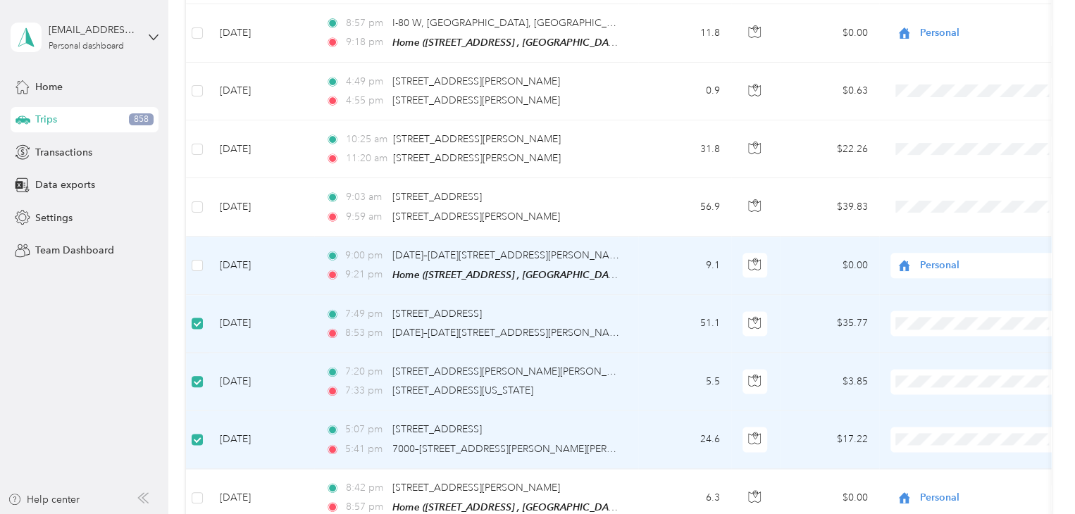
scroll to position [8951, 0]
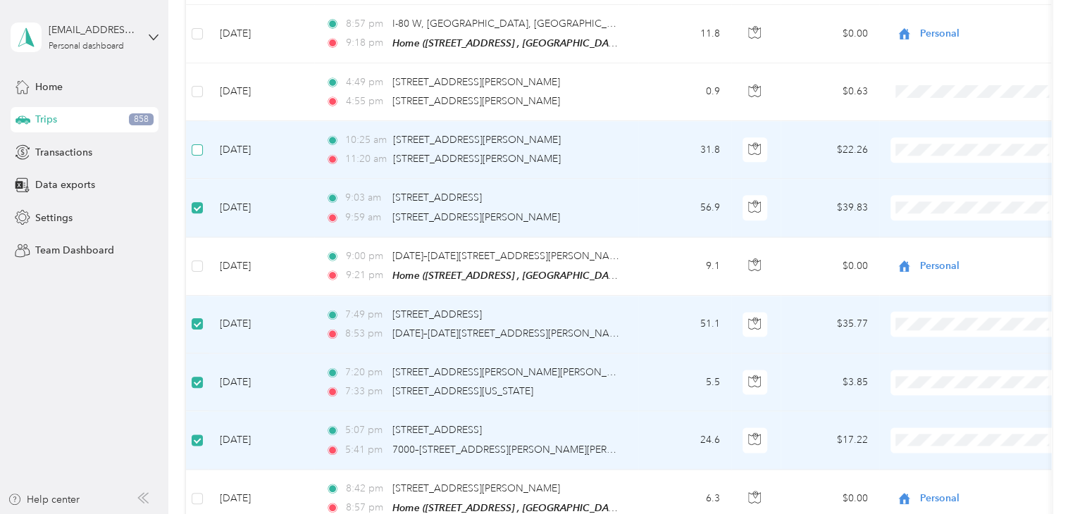
click at [197, 142] on label at bounding box center [197, 149] width 11 height 15
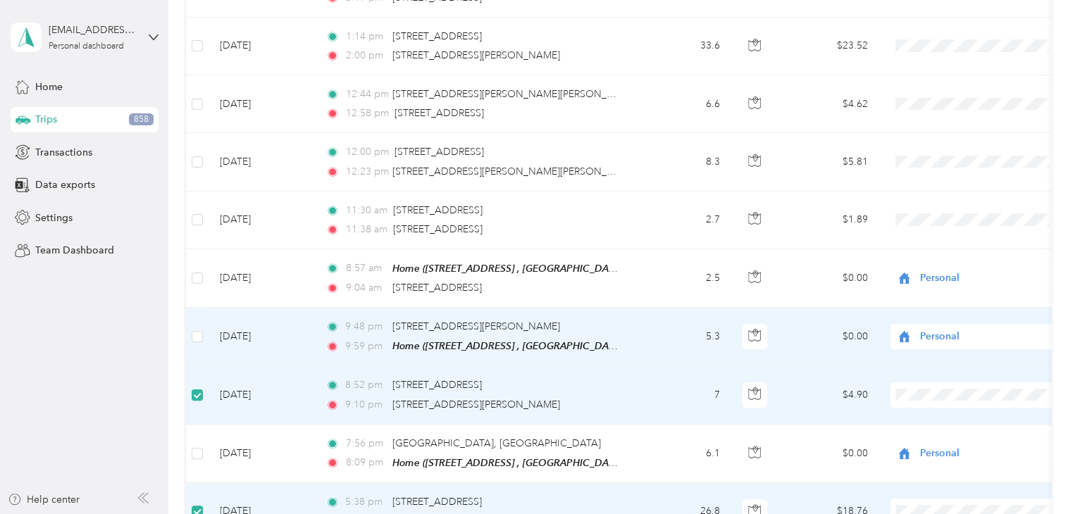
scroll to position [5504, 0]
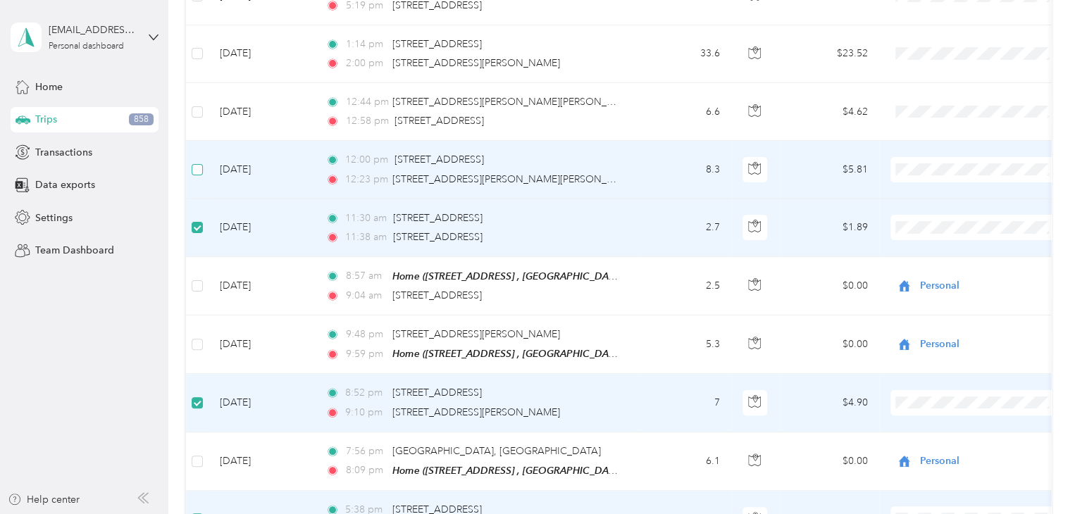
click at [197, 162] on label at bounding box center [197, 169] width 11 height 15
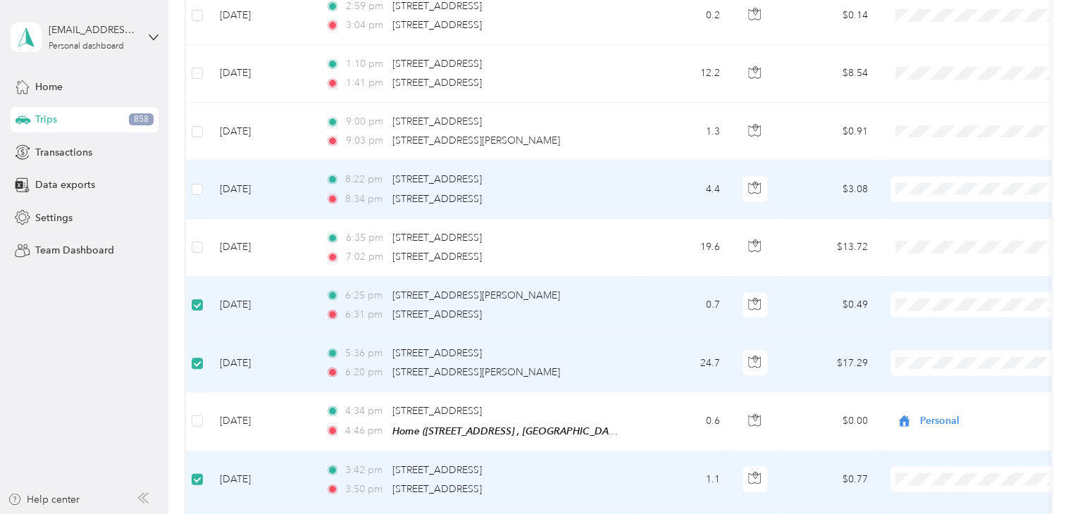
scroll to position [1759, 0]
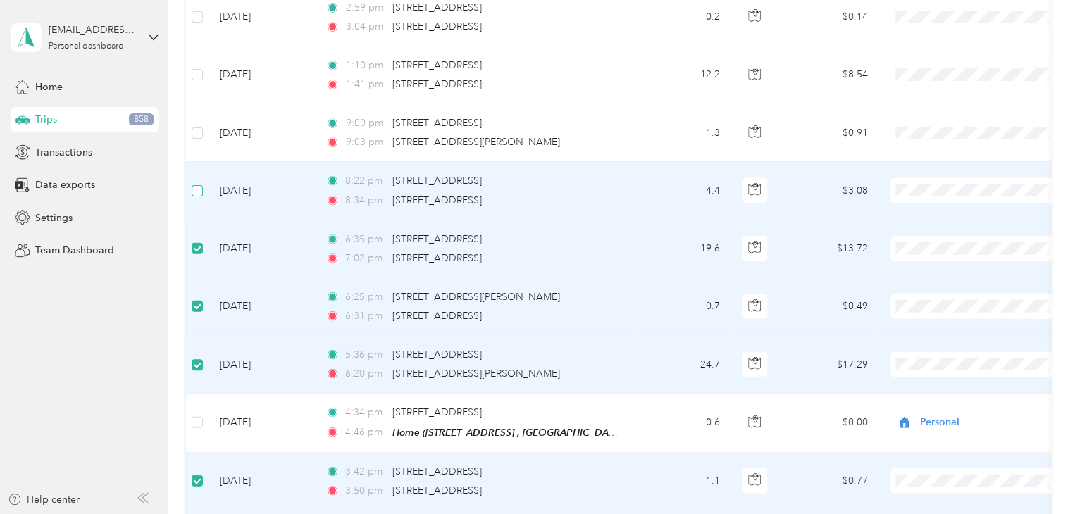
click at [194, 183] on label at bounding box center [197, 190] width 11 height 15
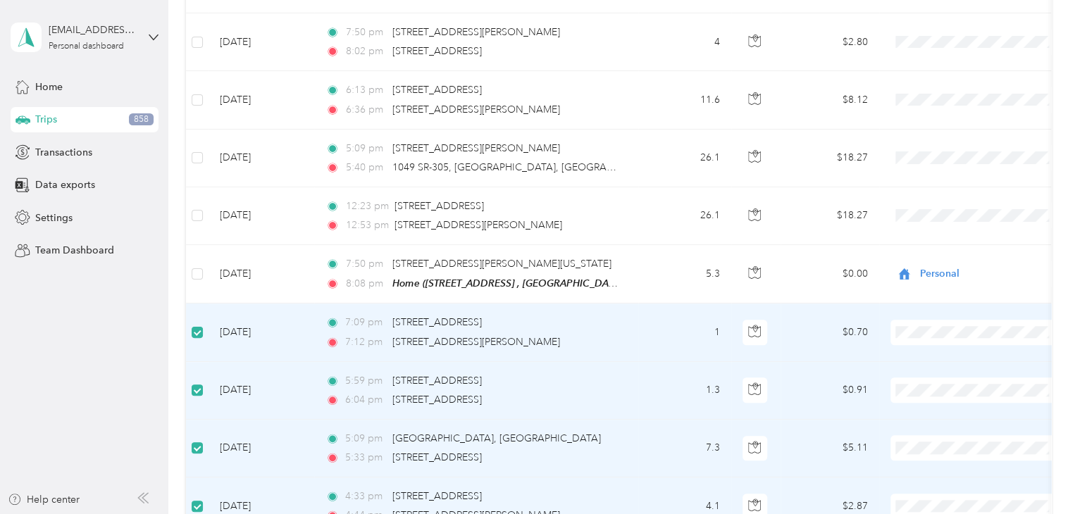
scroll to position [687, 0]
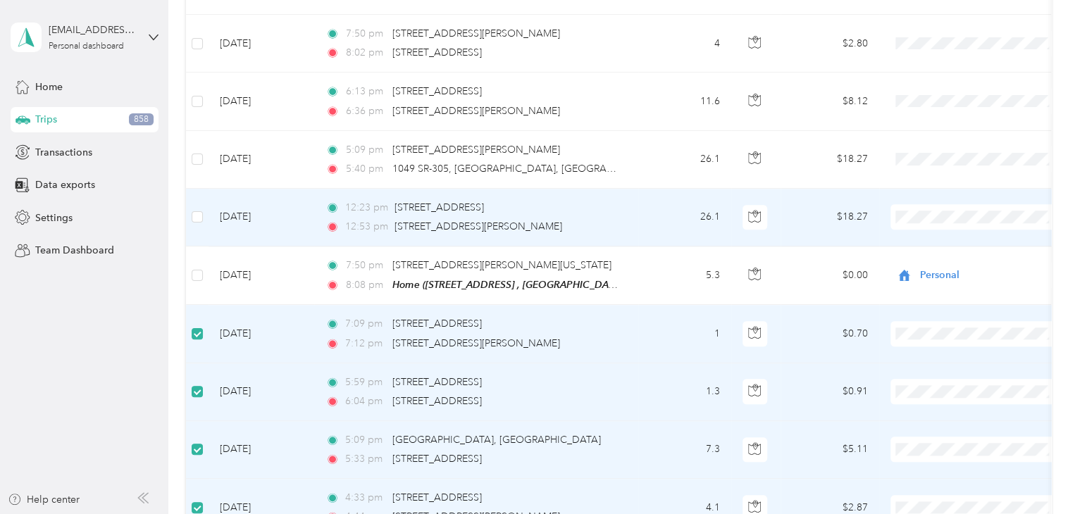
click at [203, 209] on td at bounding box center [197, 218] width 23 height 58
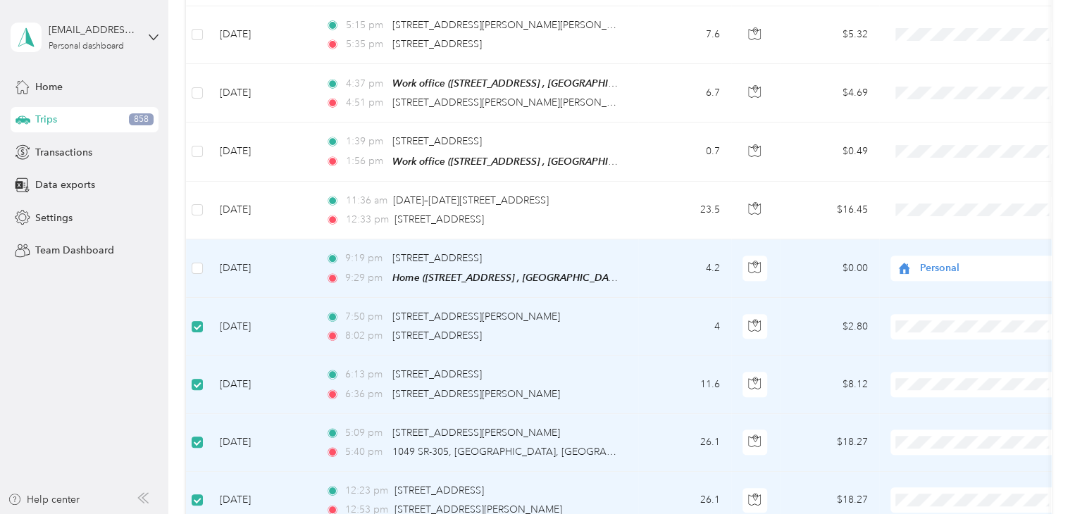
scroll to position [393, 0]
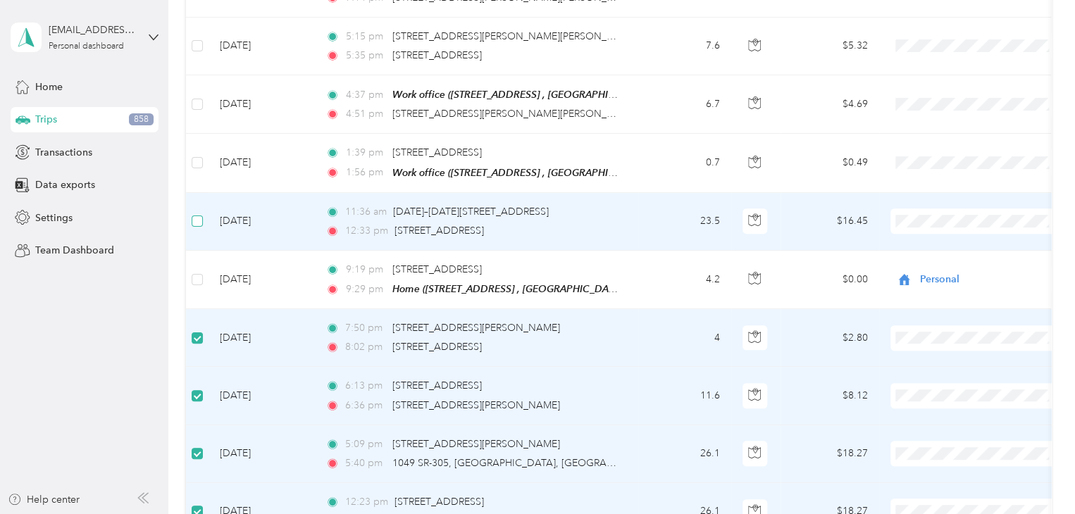
click at [194, 223] on label at bounding box center [197, 220] width 11 height 15
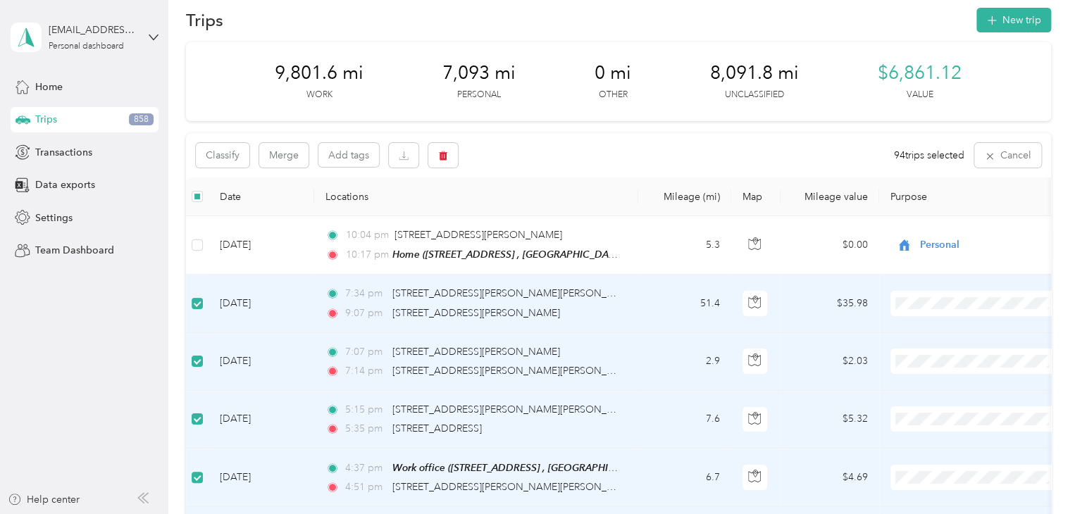
scroll to position [0, 0]
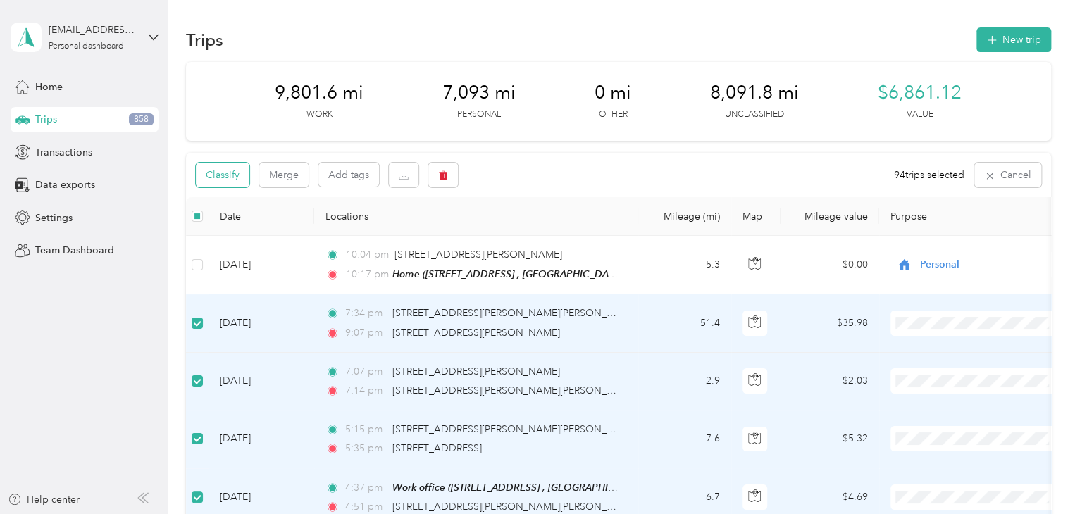
click at [236, 175] on button "Classify" at bounding box center [223, 175] width 54 height 25
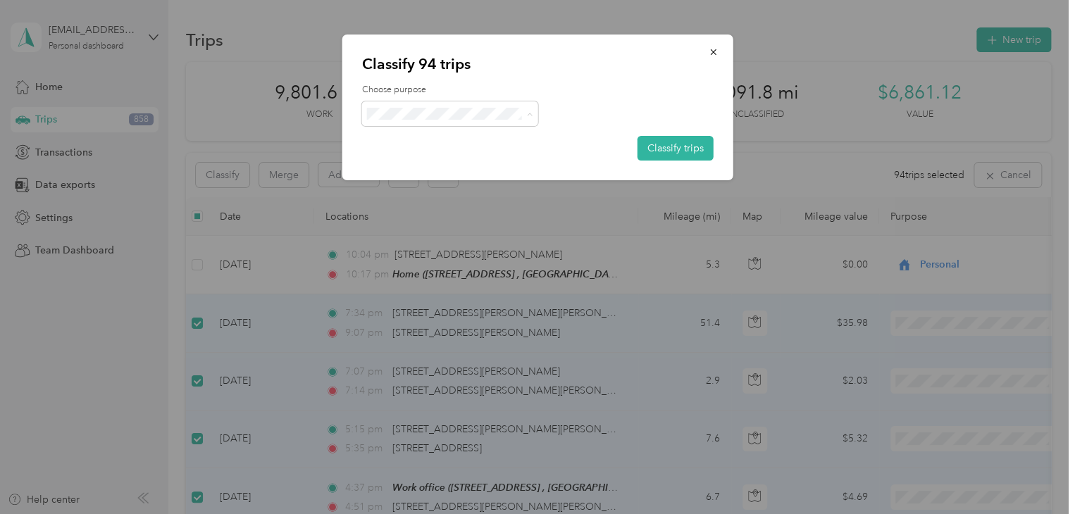
click at [423, 132] on span "Work" at bounding box center [461, 139] width 131 height 15
click at [662, 145] on button "Classify trips" at bounding box center [675, 148] width 76 height 25
